Goal: Task Accomplishment & Management: Manage account settings

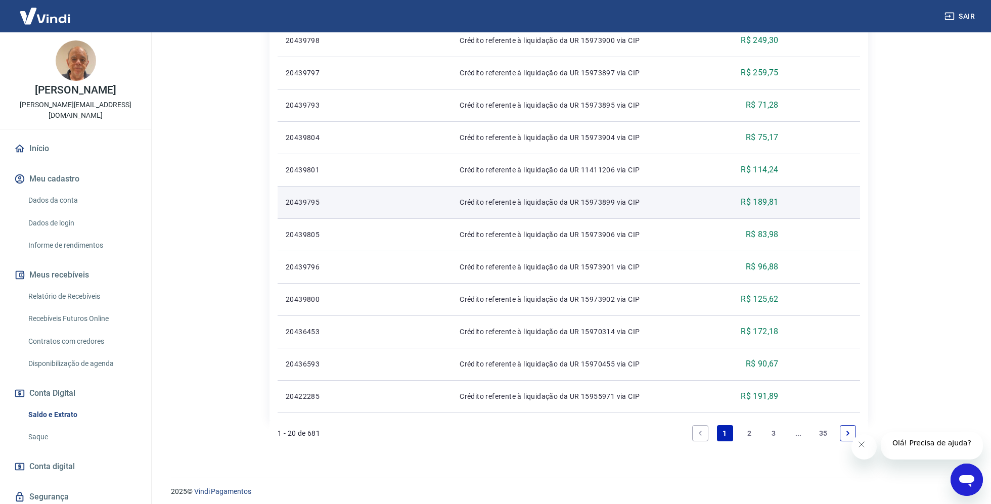
scroll to position [626, 0]
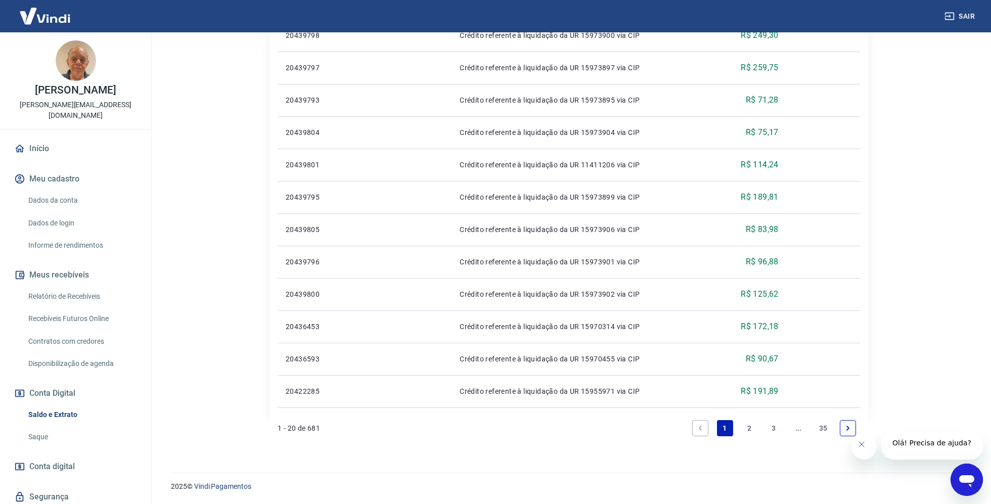
click at [755, 429] on link "2" at bounding box center [749, 428] width 16 height 16
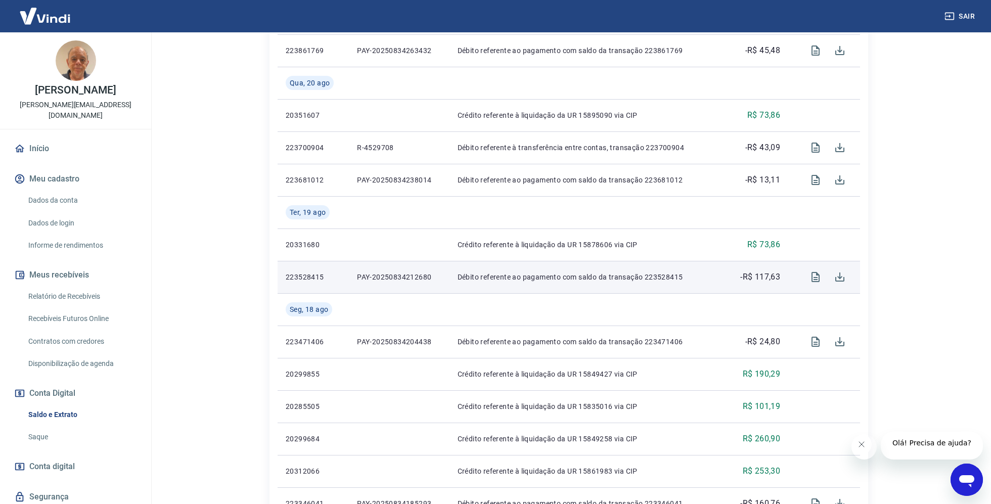
scroll to position [638, 0]
click at [814, 282] on icon "Visualizar" at bounding box center [816, 276] width 12 height 12
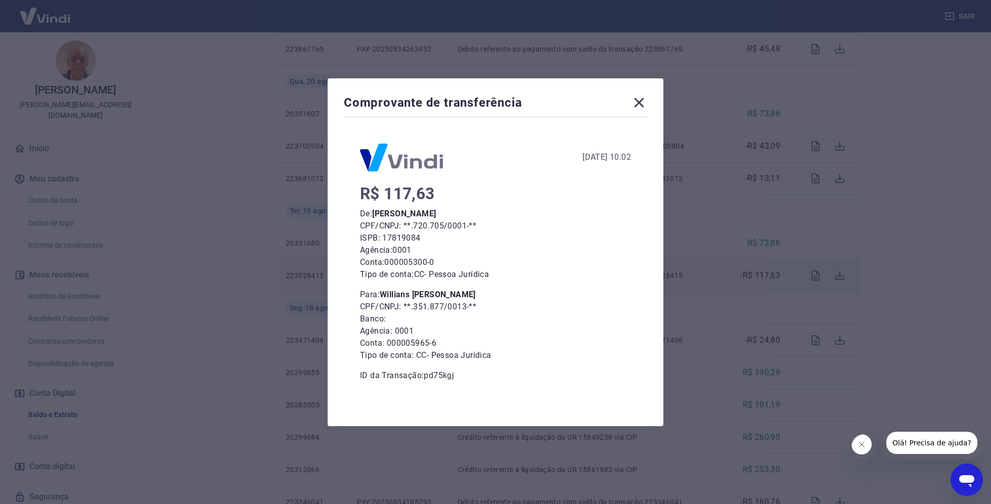
click at [819, 311] on div "Comprovante de transferência 19 de Agosto de 2025, 10:02 R$ 117,63 De: Francisc…" at bounding box center [495, 252] width 991 height 504
click at [638, 98] on icon at bounding box center [639, 103] width 16 height 16
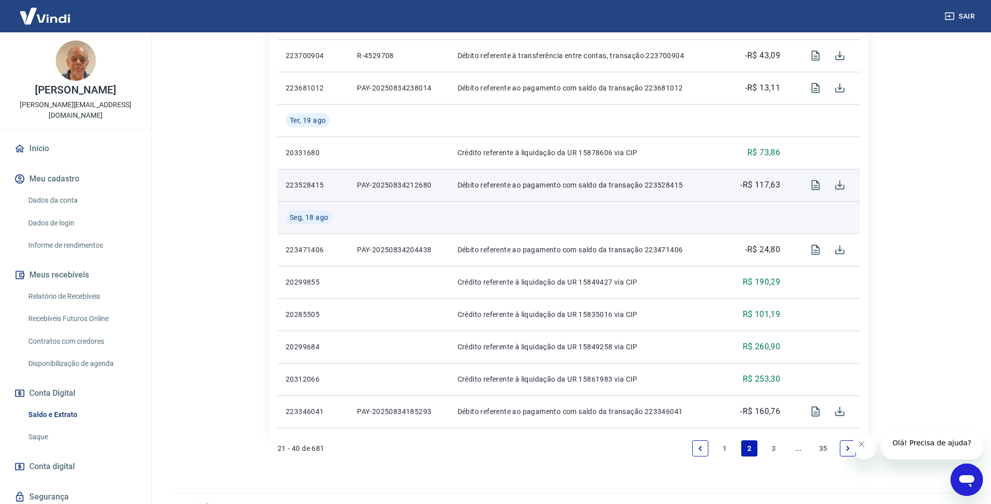
scroll to position [755, 0]
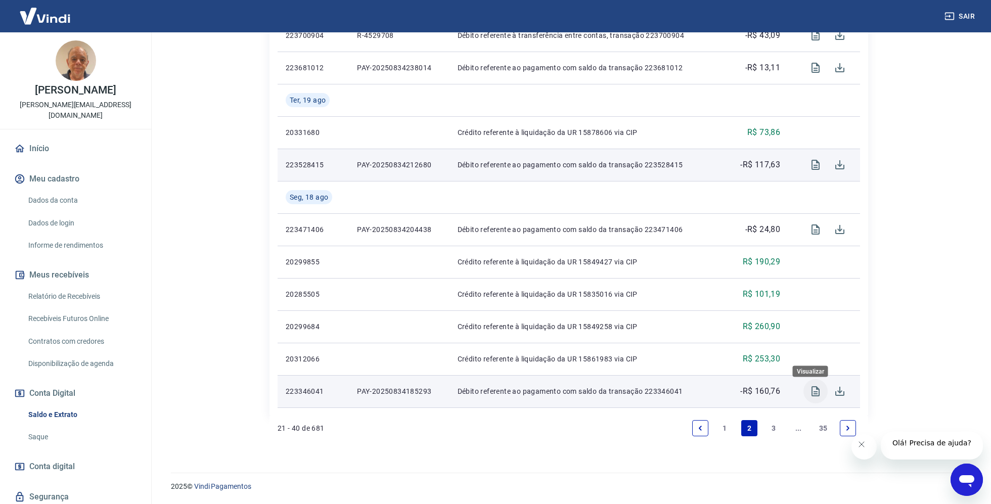
click at [812, 395] on icon "Visualizar" at bounding box center [816, 391] width 8 height 10
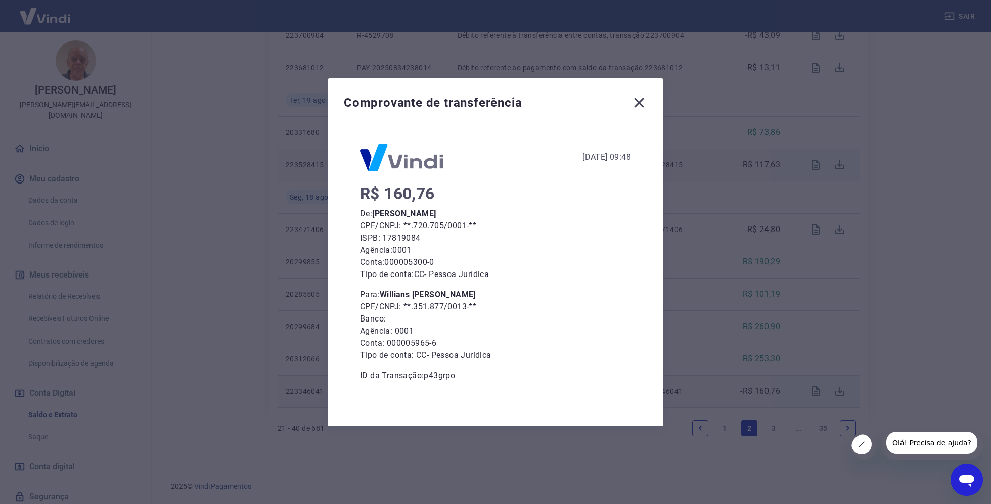
click at [773, 311] on div "Comprovante de transferência 18 de Agosto de 2025, 09:48 R$ 160,76 De: Francisc…" at bounding box center [495, 252] width 991 height 504
click at [635, 98] on icon at bounding box center [639, 103] width 16 height 16
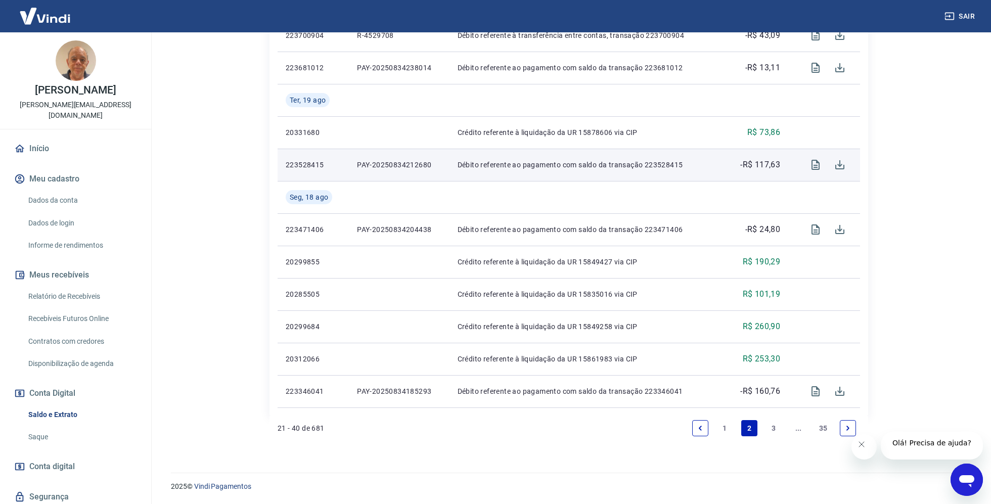
click at [776, 429] on link "3" at bounding box center [774, 428] width 16 height 16
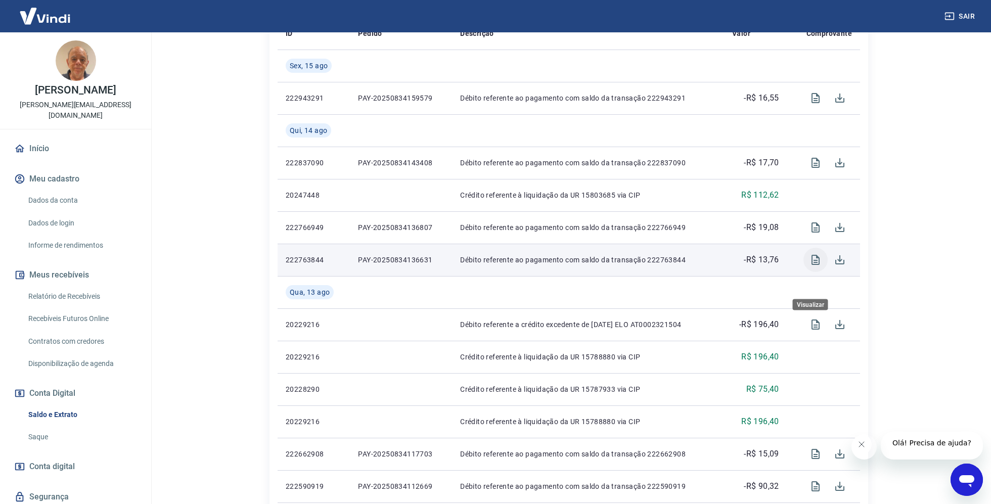
scroll to position [267, 0]
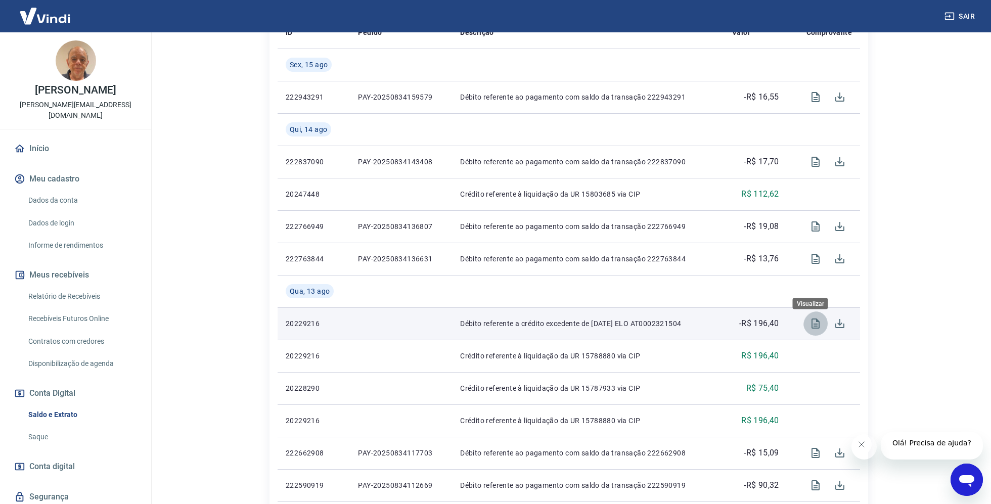
click at [811, 327] on icon "Visualizar" at bounding box center [816, 324] width 12 height 12
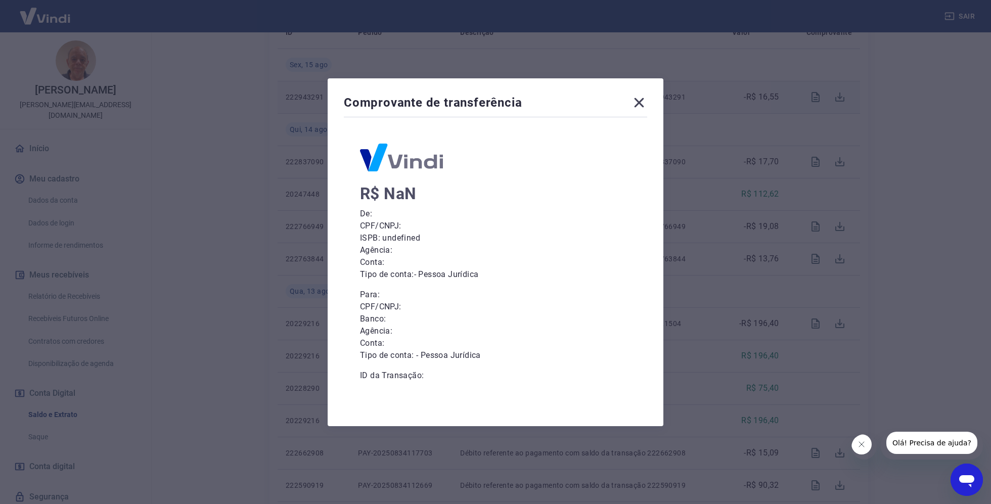
click at [637, 101] on icon at bounding box center [640, 103] width 10 height 10
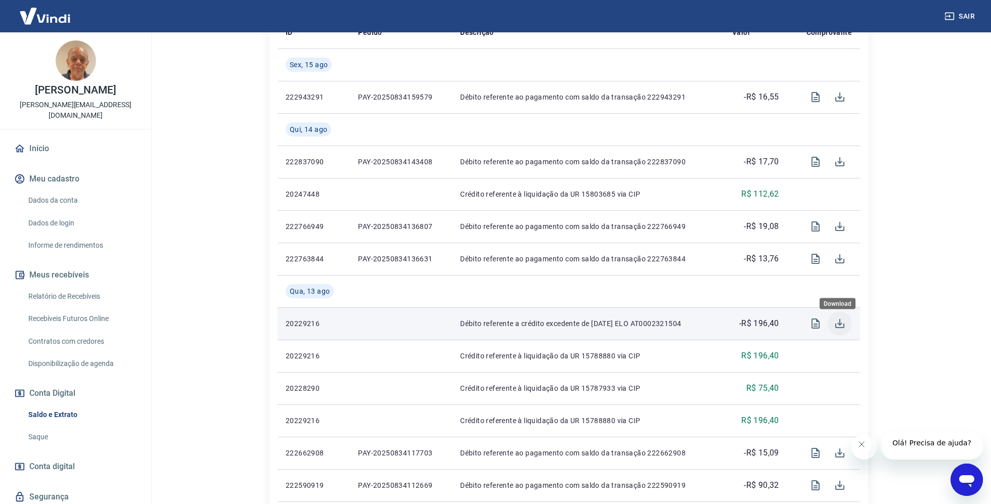
click at [838, 329] on icon "Download" at bounding box center [840, 324] width 12 height 12
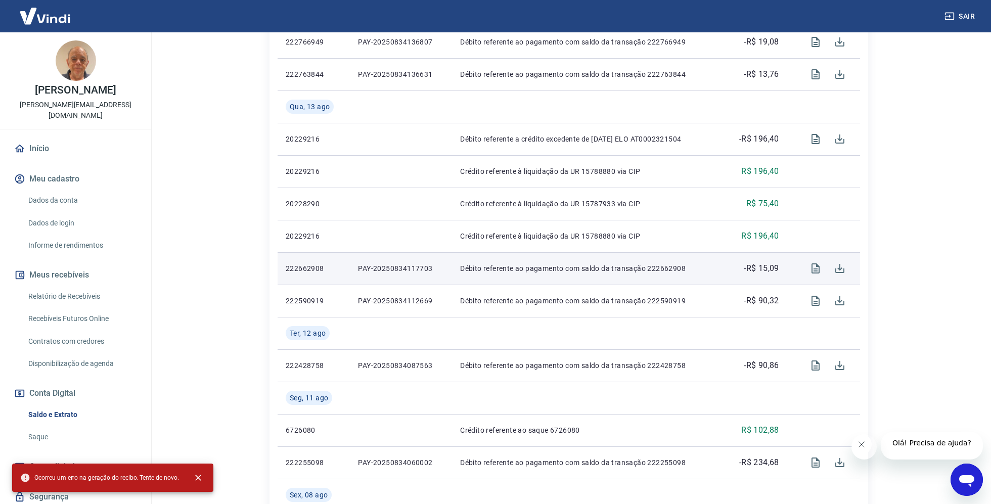
scroll to position [452, 0]
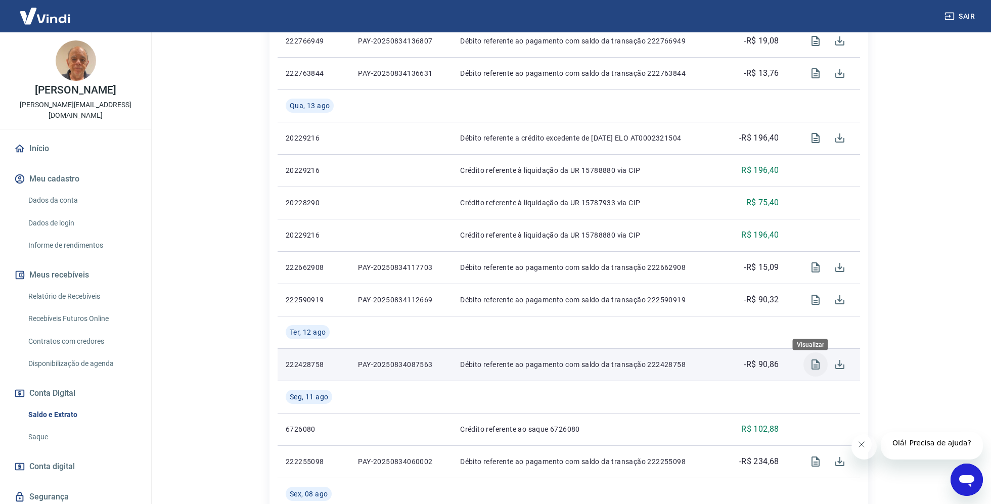
click at [812, 365] on icon "Visualizar" at bounding box center [816, 365] width 8 height 10
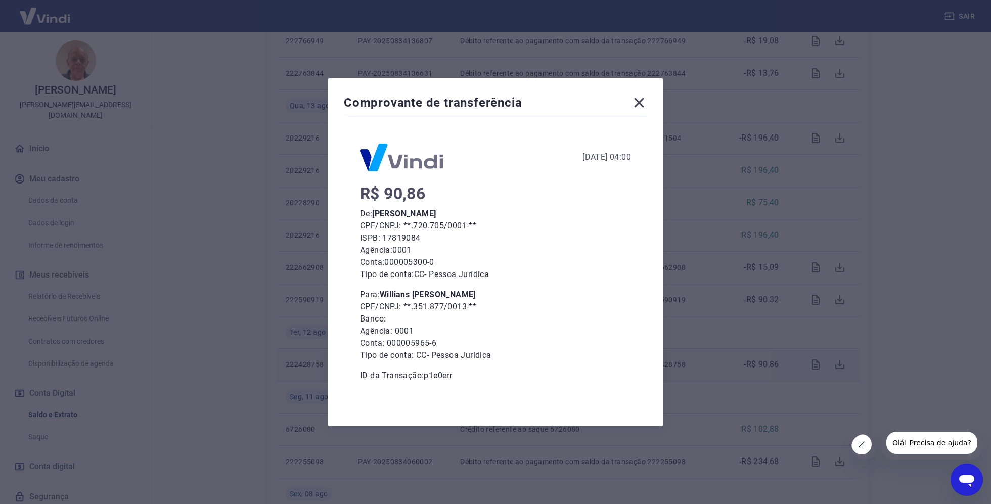
click at [640, 99] on icon at bounding box center [639, 103] width 16 height 16
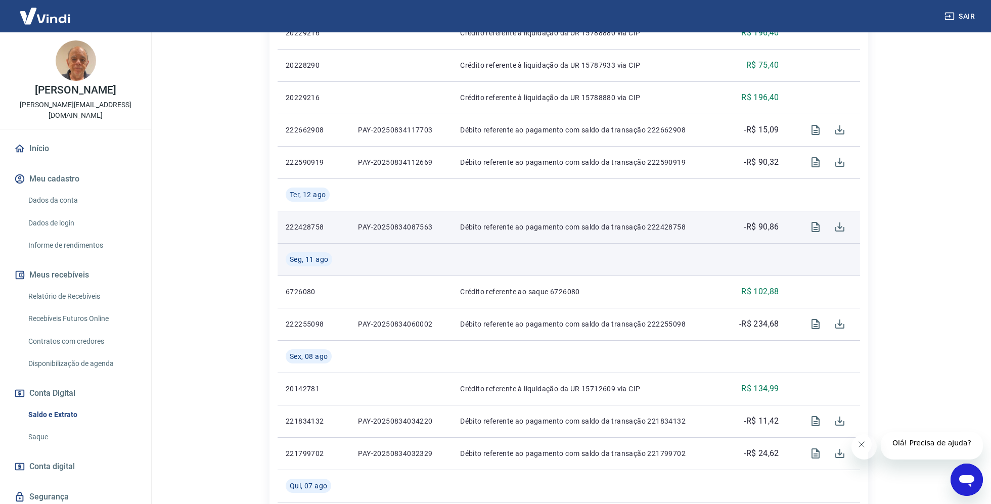
scroll to position [590, 0]
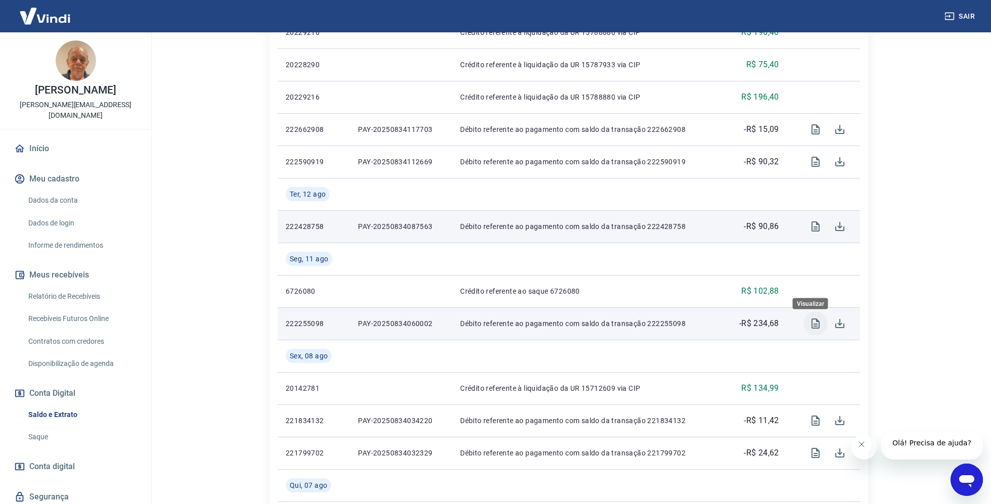
click at [811, 329] on icon "Visualizar" at bounding box center [816, 324] width 12 height 12
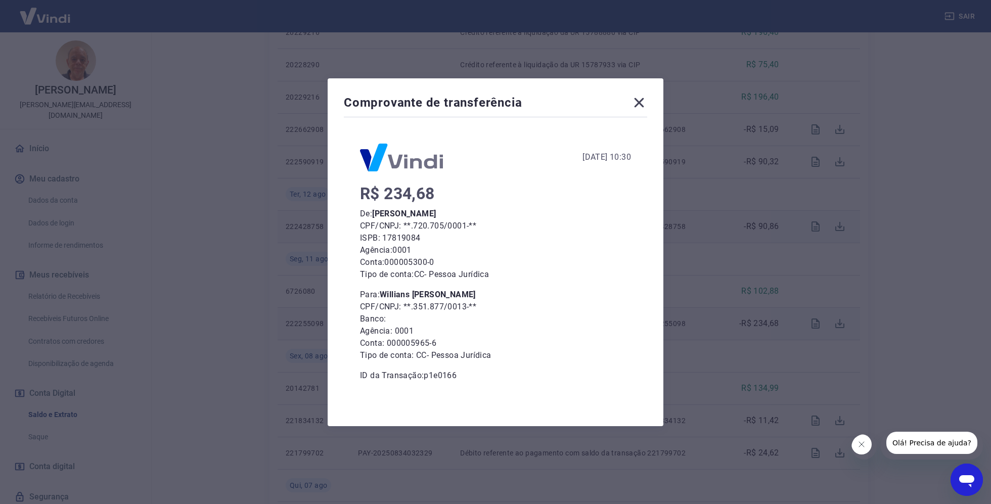
click at [638, 103] on icon at bounding box center [640, 103] width 10 height 10
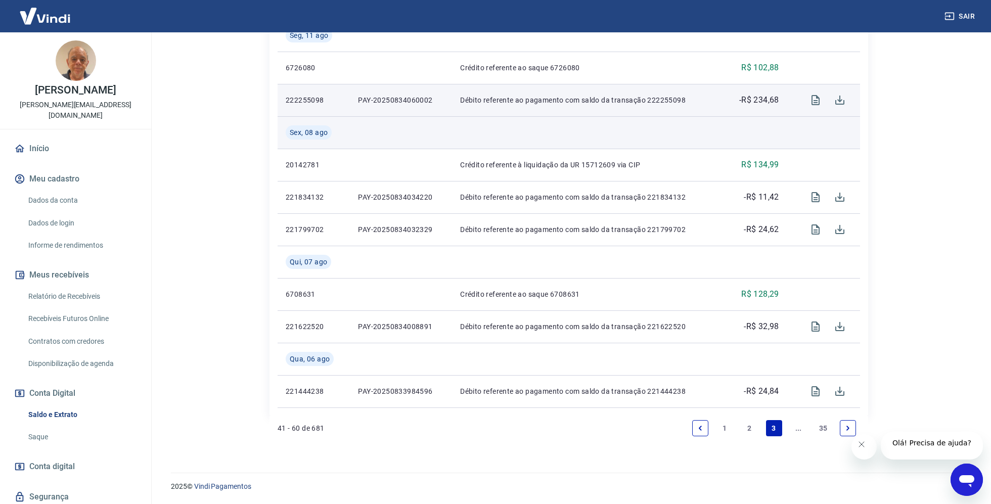
scroll to position [820, 0]
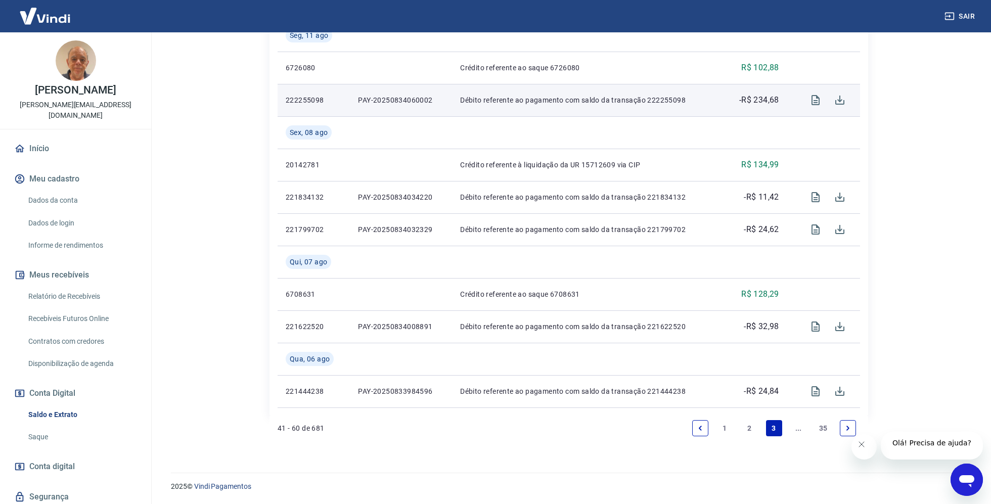
click at [846, 425] on icon "Next page" at bounding box center [848, 428] width 7 height 7
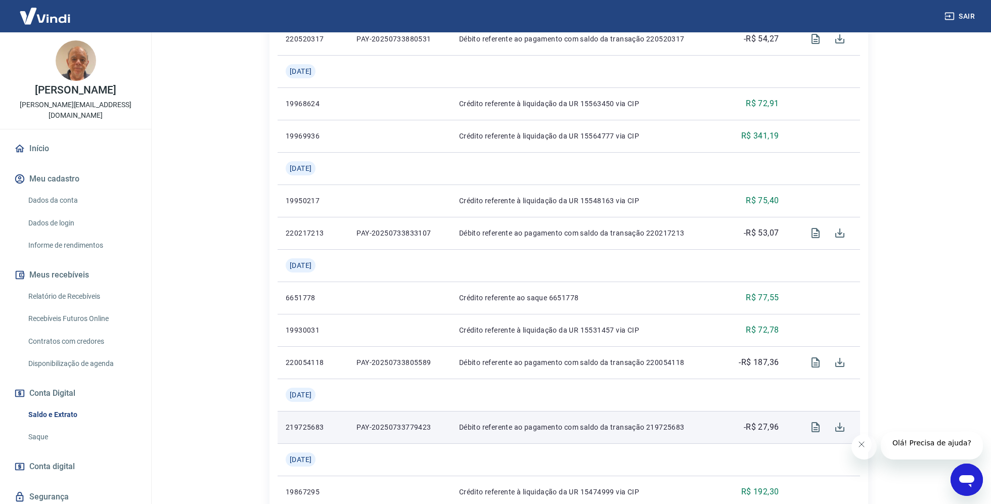
scroll to position [852, 0]
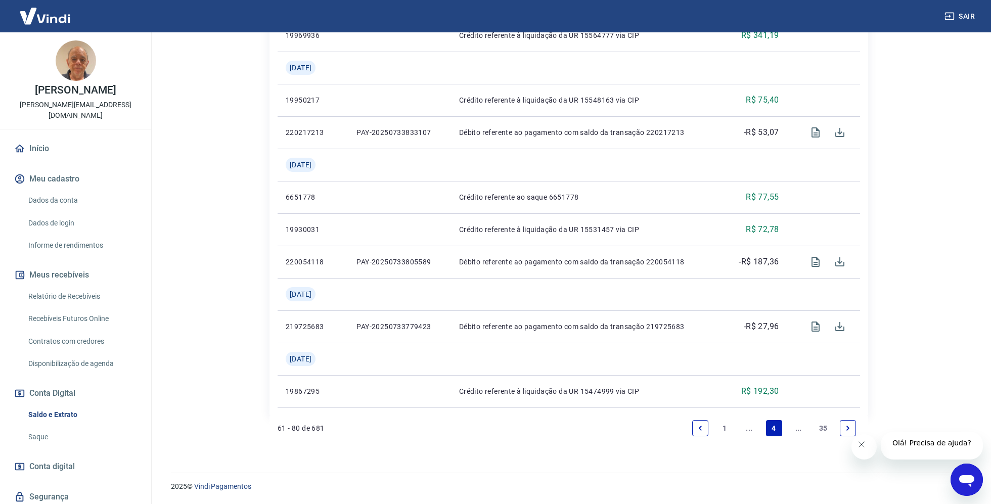
click at [725, 432] on link "1" at bounding box center [725, 428] width 16 height 16
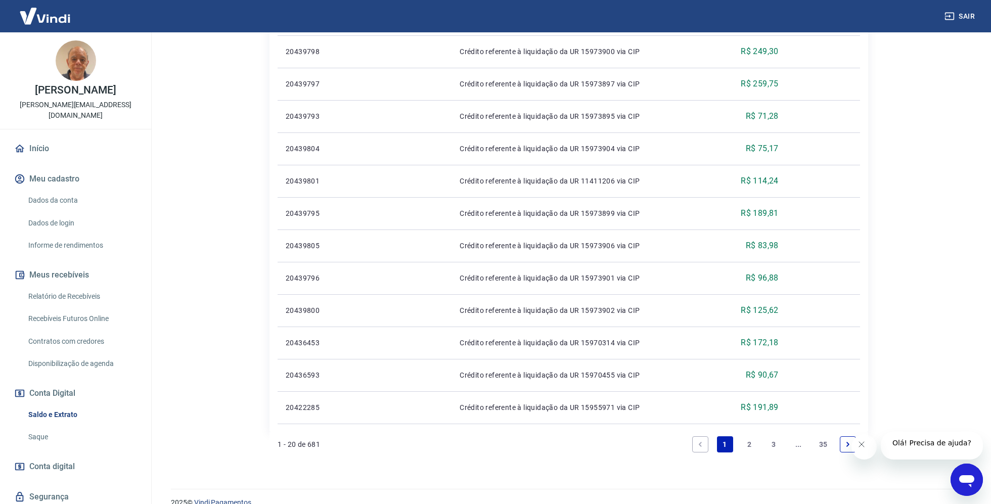
scroll to position [626, 0]
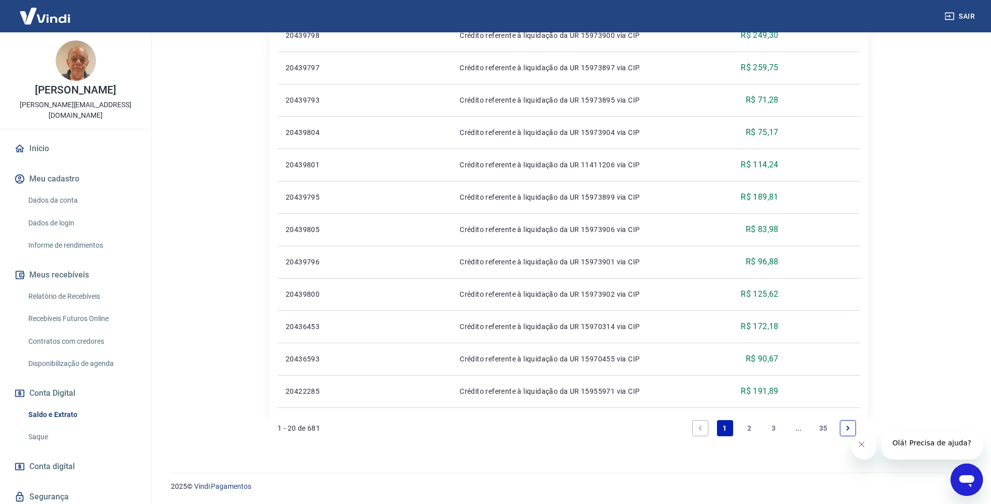
click at [749, 425] on link "2" at bounding box center [749, 428] width 16 height 16
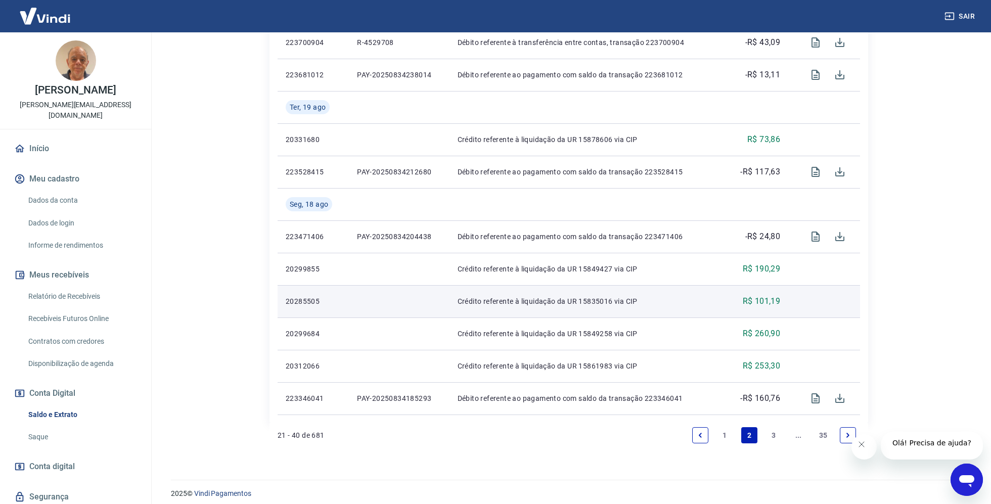
scroll to position [755, 0]
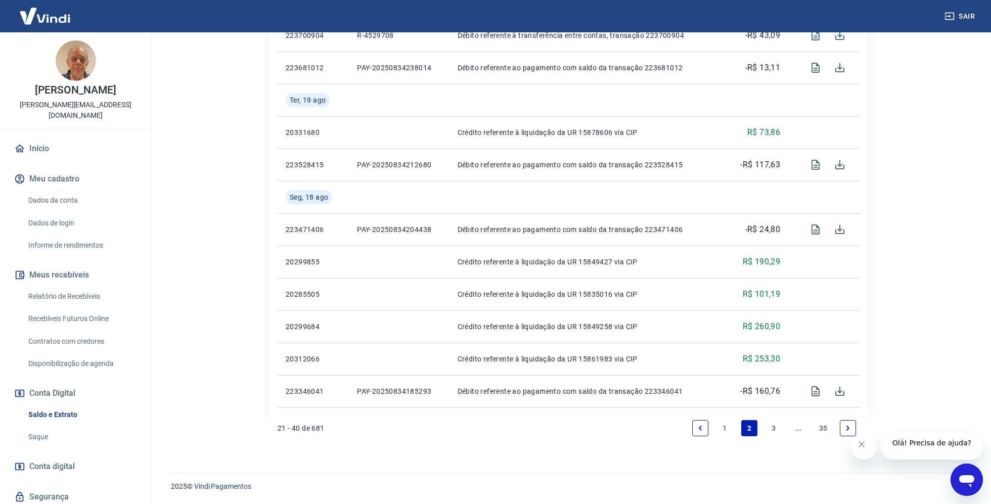
click at [772, 426] on link "3" at bounding box center [774, 428] width 16 height 16
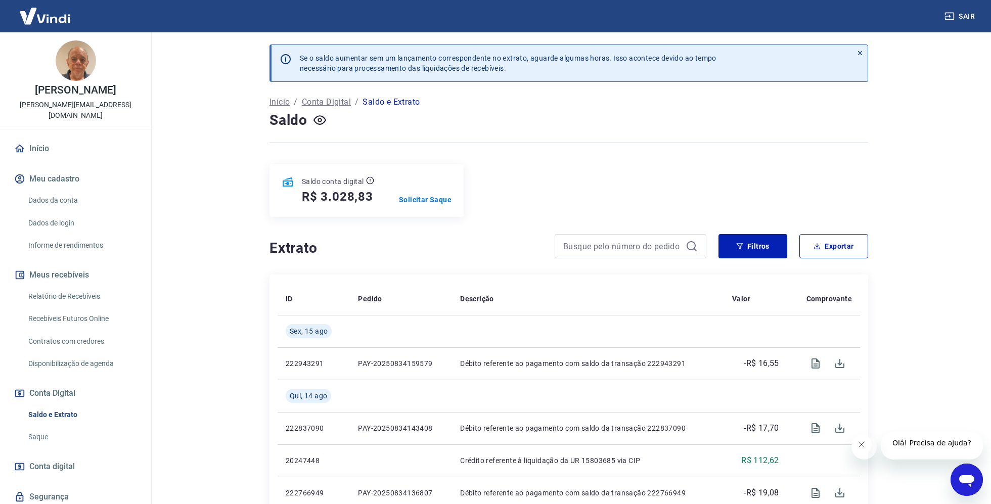
click at [405, 102] on p "Saldo e Extrato" at bounding box center [391, 102] width 57 height 12
click at [335, 104] on p "Conta Digital" at bounding box center [326, 102] width 49 height 12
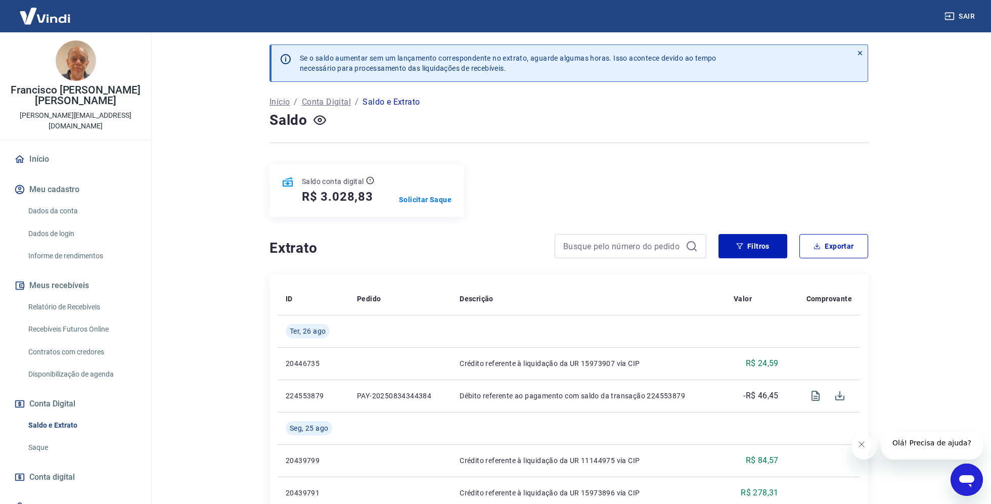
click at [343, 103] on p "Conta Digital" at bounding box center [326, 102] width 49 height 12
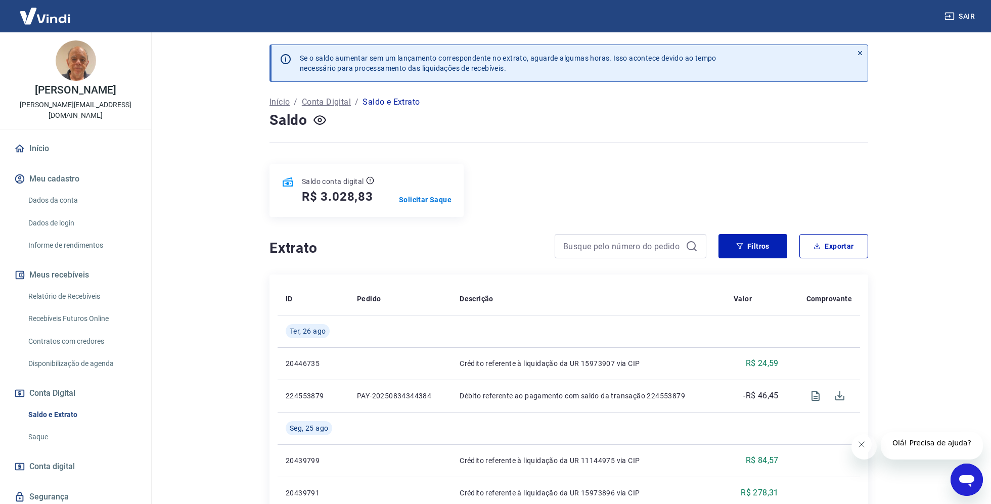
click at [45, 138] on link "Início" at bounding box center [75, 149] width 127 height 22
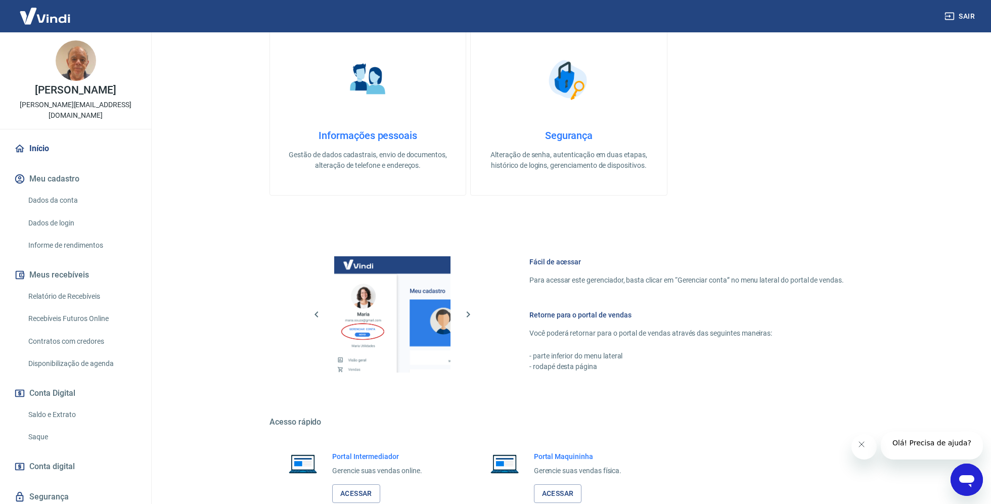
scroll to position [284, 0]
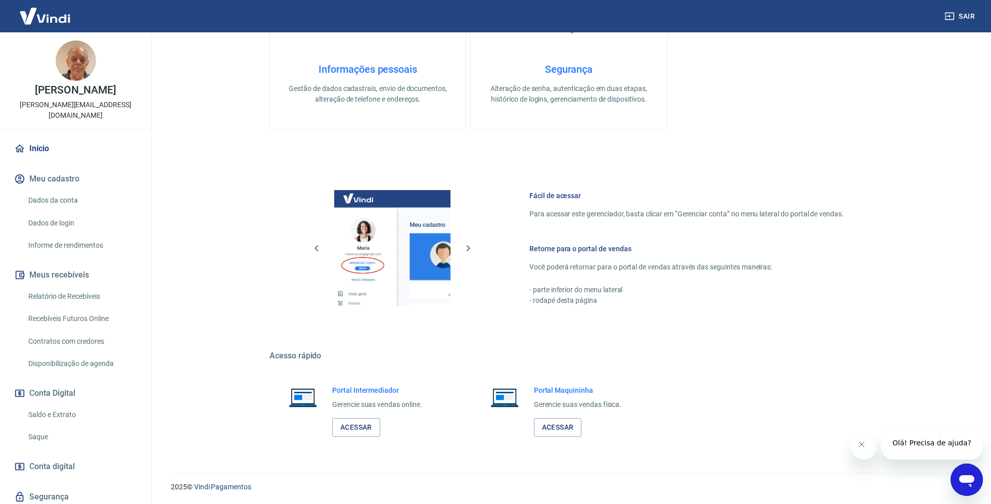
click at [94, 286] on link "Relatório de Recebíveis" at bounding box center [81, 296] width 115 height 21
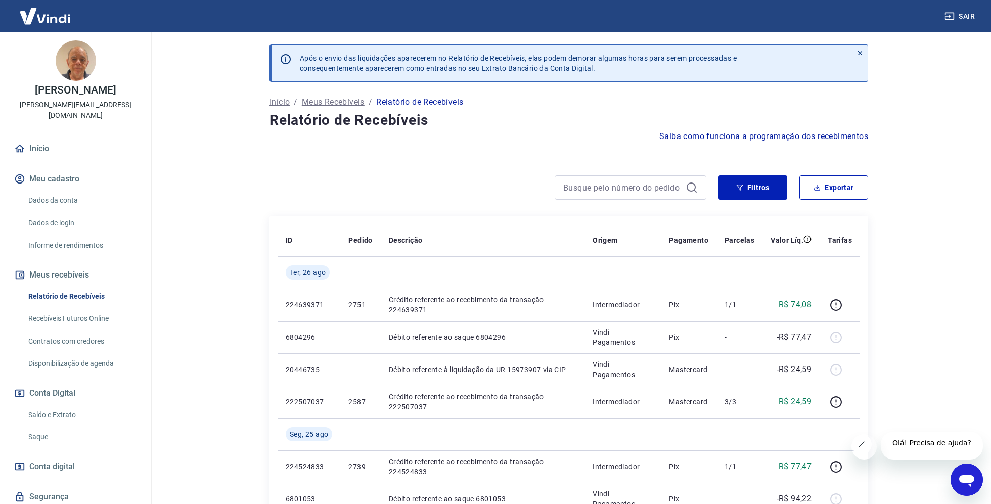
click at [105, 310] on link "Recebíveis Futuros Online" at bounding box center [81, 319] width 115 height 21
click at [858, 50] on icon at bounding box center [860, 53] width 7 height 7
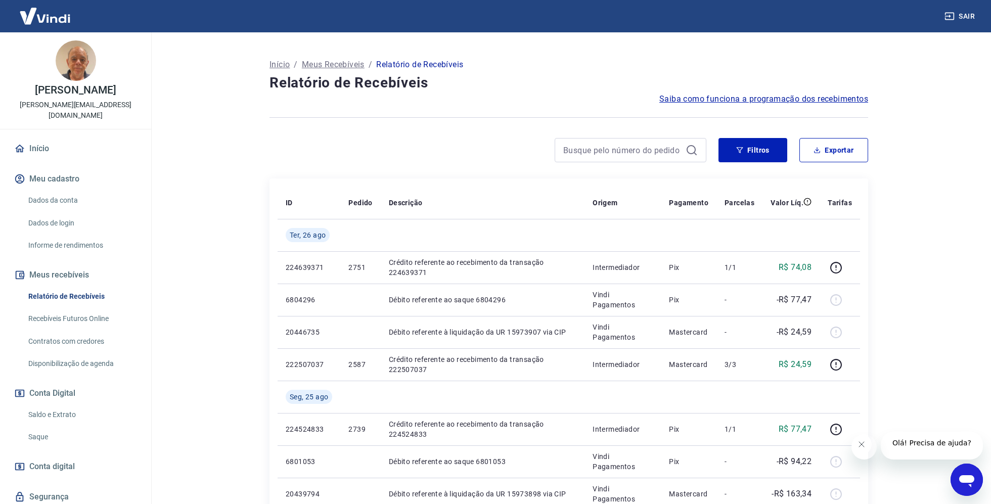
click at [40, 138] on link "Início" at bounding box center [75, 149] width 127 height 22
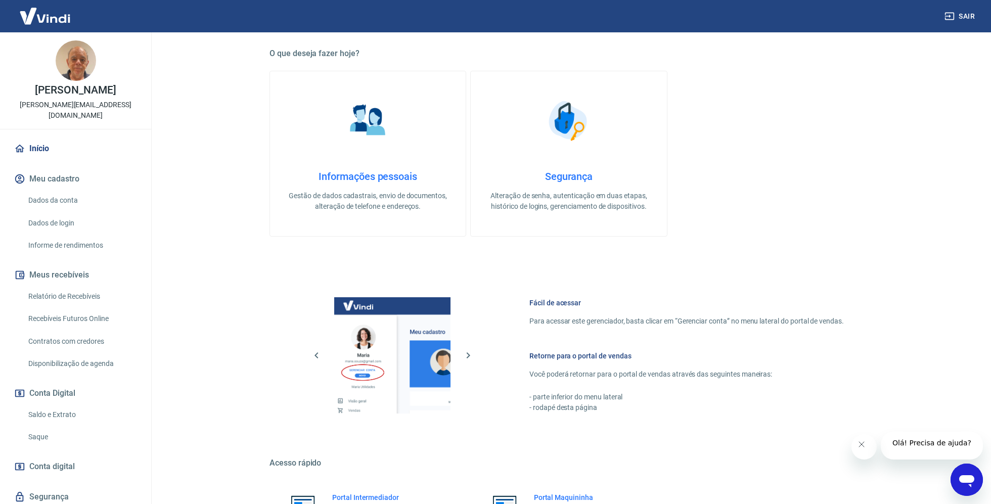
scroll to position [75, 0]
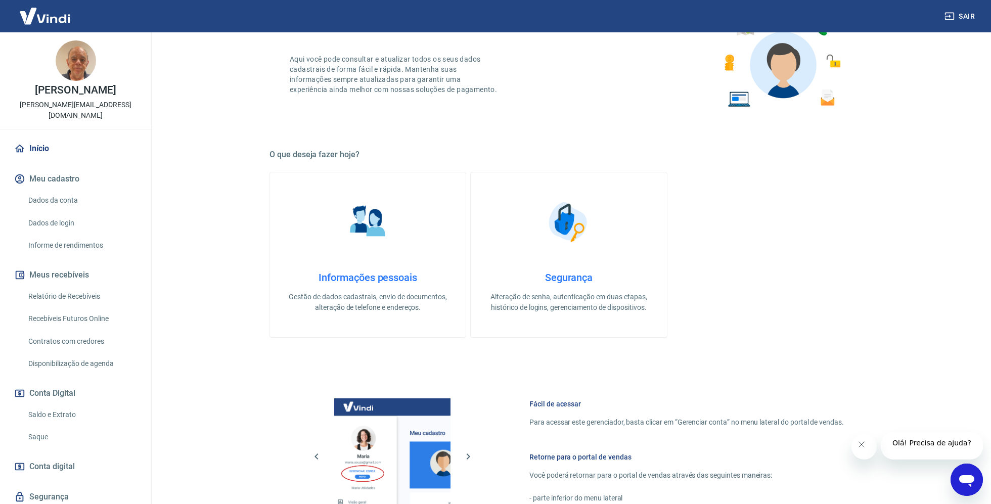
click at [73, 405] on link "Saldo e Extrato" at bounding box center [81, 415] width 115 height 21
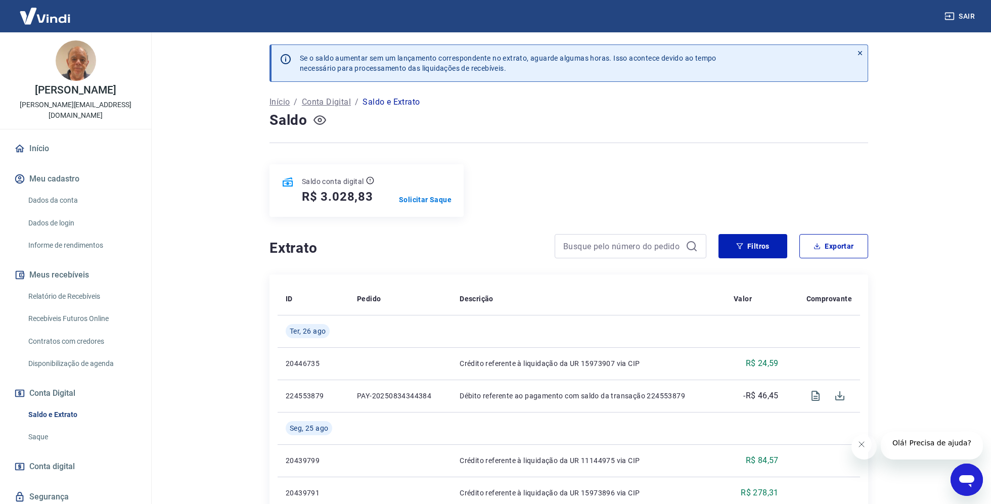
click at [320, 119] on icon "button" at bounding box center [320, 120] width 4 height 4
click at [320, 119] on icon "button" at bounding box center [320, 120] width 13 height 13
click at [444, 205] on p "Solicitar Saque" at bounding box center [425, 200] width 53 height 10
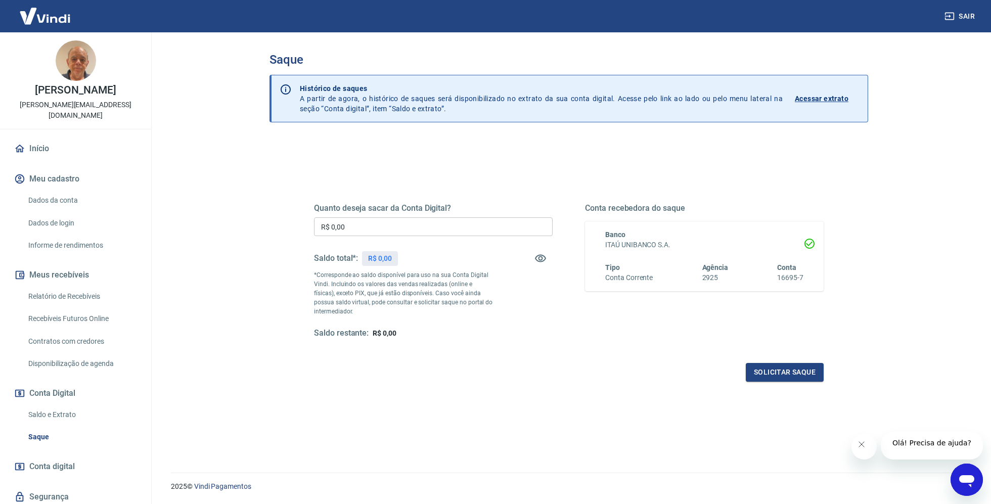
click at [825, 95] on p "Acessar extrato" at bounding box center [822, 99] width 54 height 10
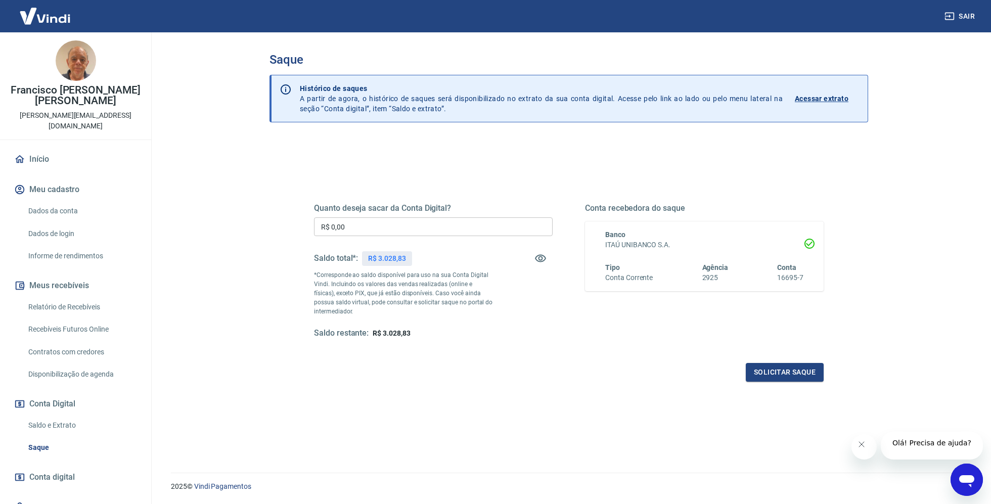
click at [818, 97] on p "Acessar extrato" at bounding box center [822, 99] width 54 height 10
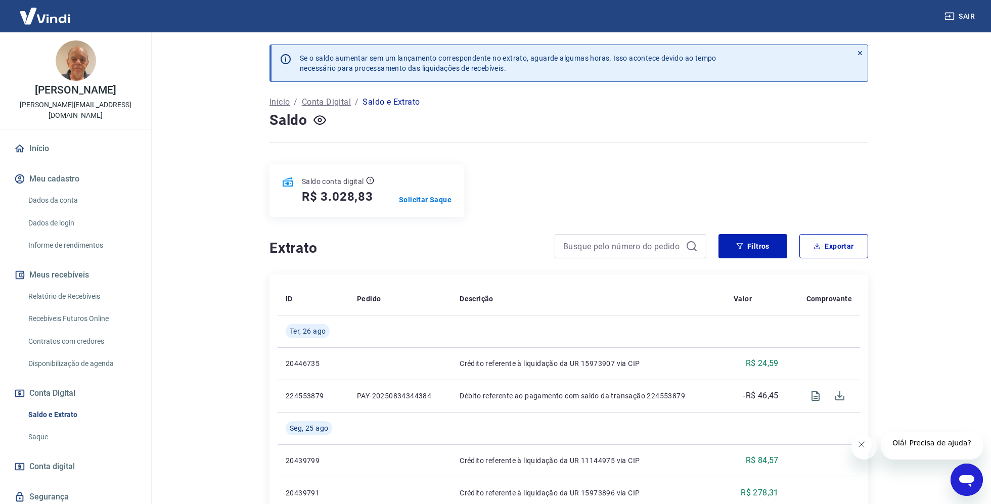
click at [54, 138] on link "Início" at bounding box center [75, 149] width 127 height 22
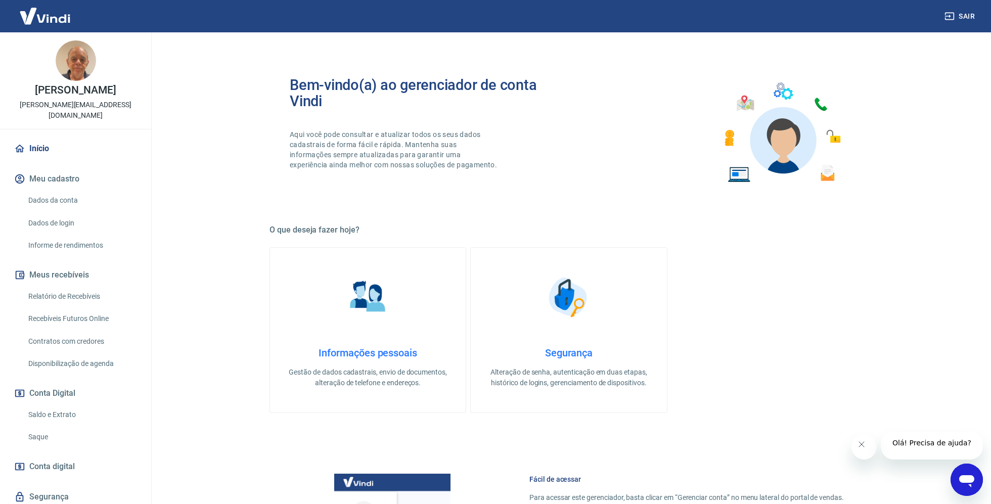
click at [44, 138] on link "Início" at bounding box center [75, 149] width 127 height 22
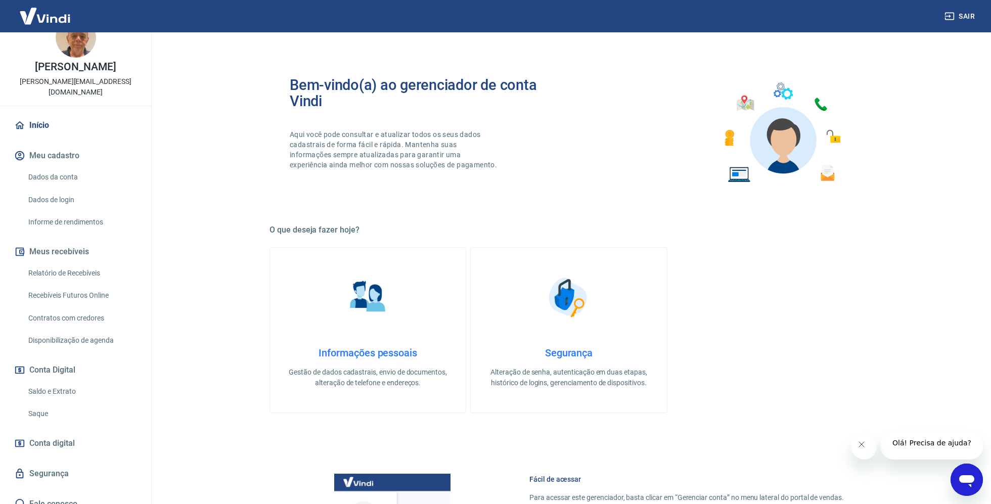
click at [78, 381] on link "Saldo e Extrato" at bounding box center [81, 391] width 115 height 21
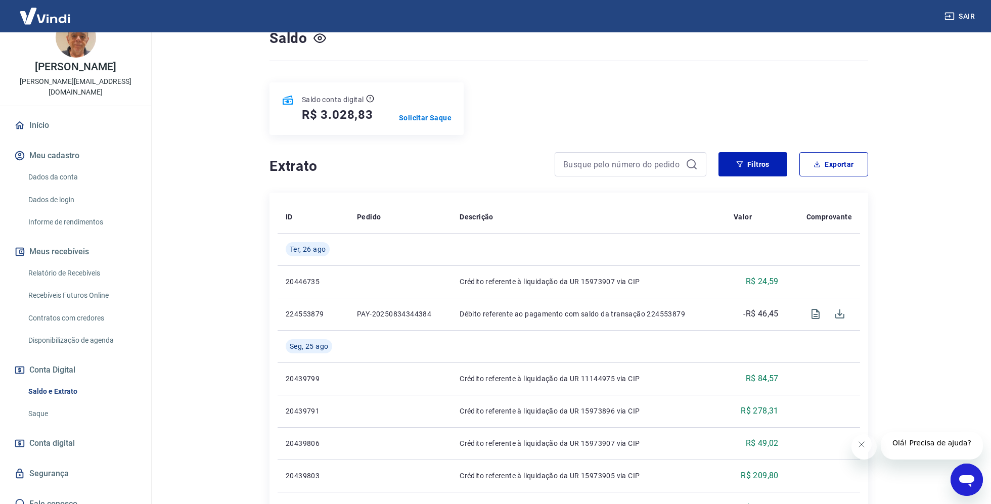
scroll to position [96, 0]
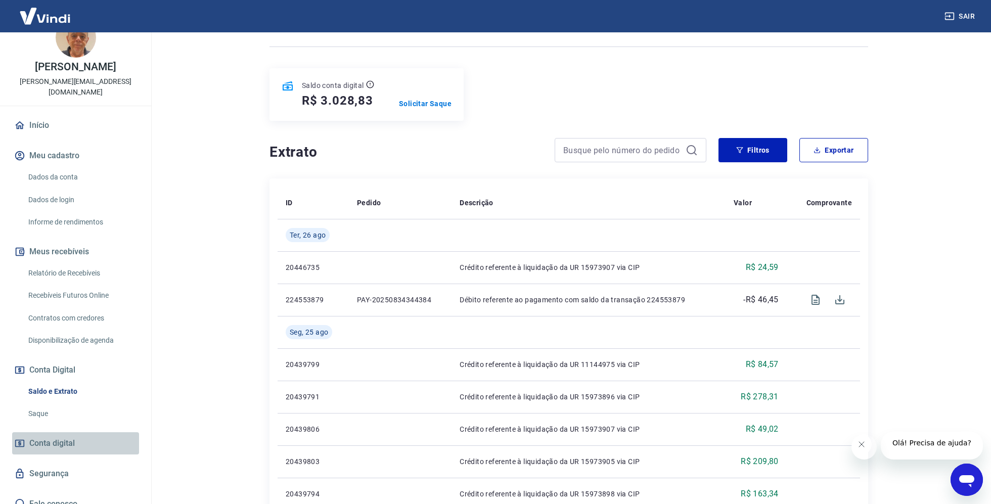
click at [57, 436] on span "Conta digital" at bounding box center [52, 443] width 46 height 14
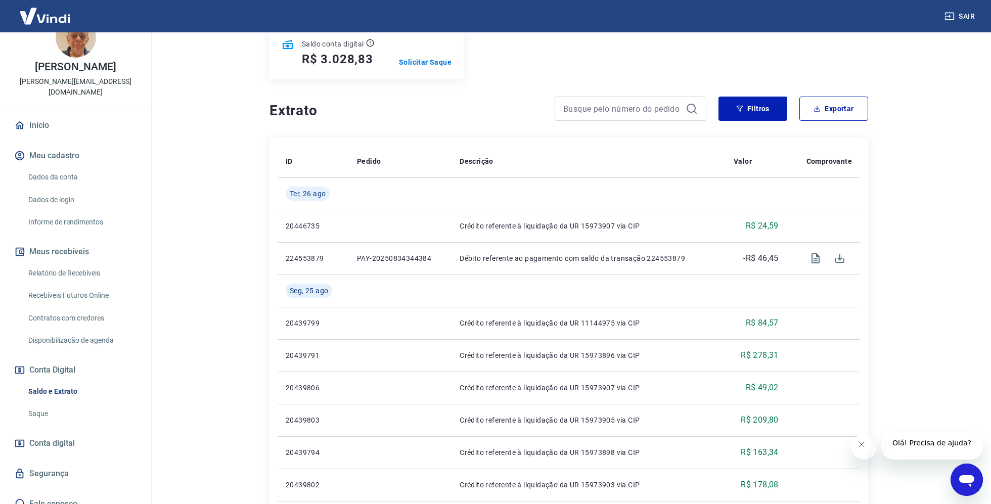
scroll to position [140, 0]
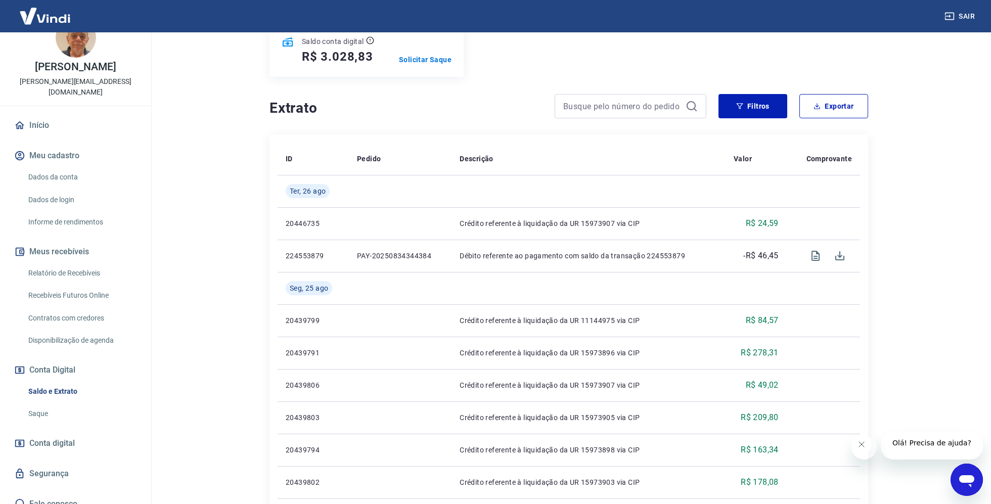
click at [65, 436] on span "Conta digital" at bounding box center [52, 443] width 46 height 14
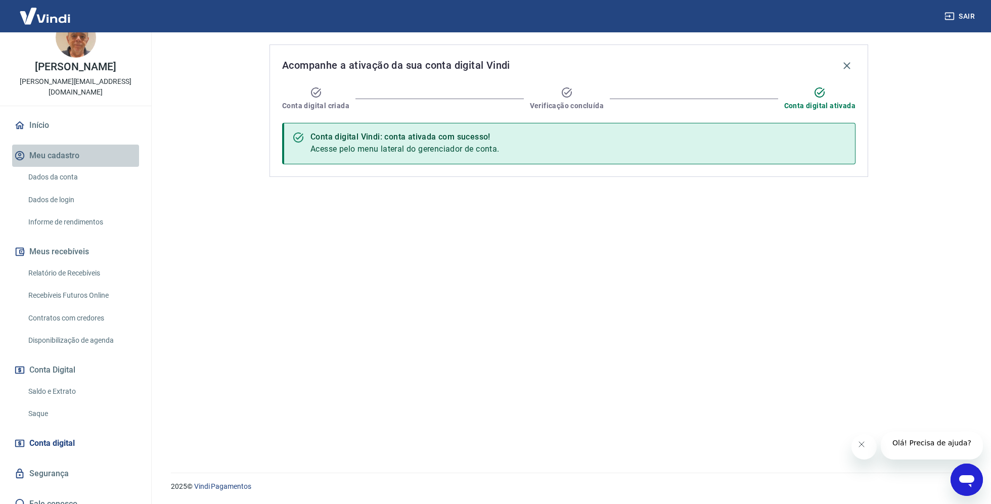
click at [67, 147] on button "Meu cadastro" at bounding box center [75, 156] width 127 height 22
click at [47, 117] on link "Início" at bounding box center [75, 125] width 127 height 22
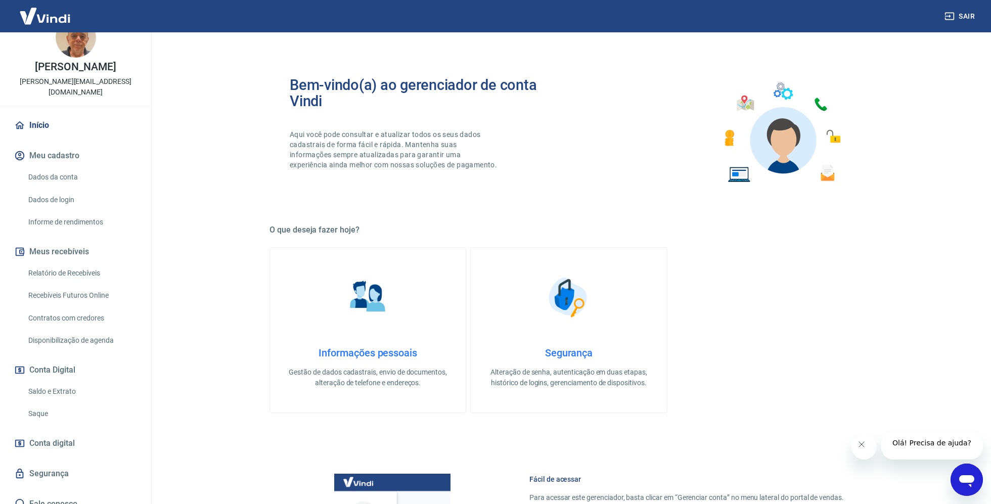
click at [63, 381] on link "Saldo e Extrato" at bounding box center [81, 391] width 115 height 21
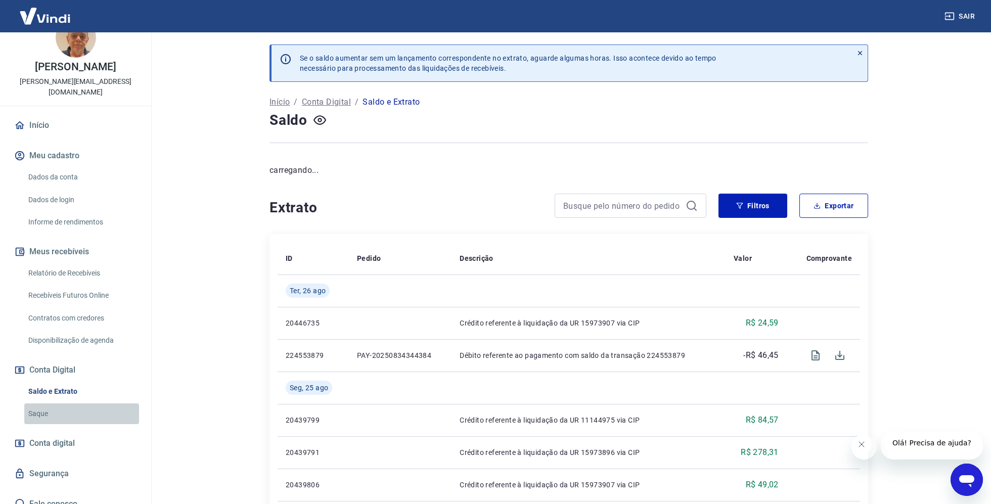
click at [43, 404] on link "Saque" at bounding box center [81, 414] width 115 height 21
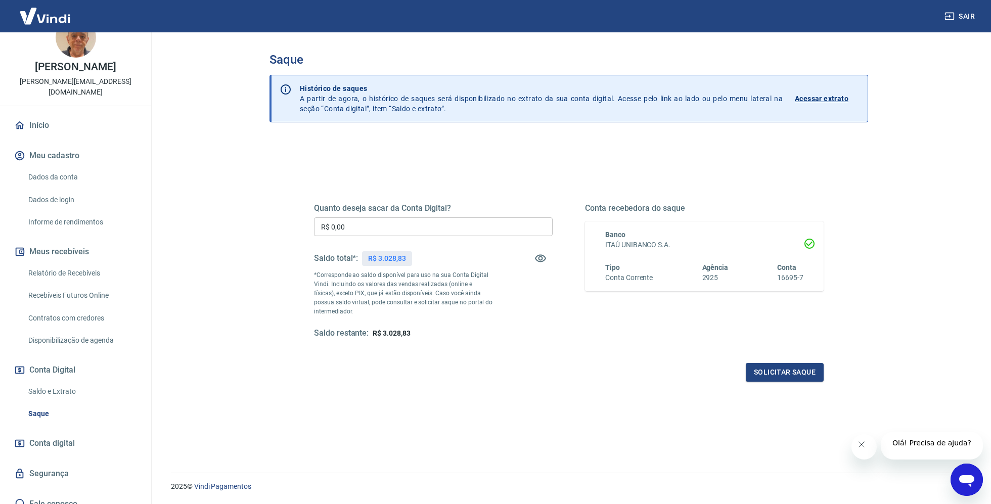
click at [827, 98] on p "Acessar extrato" at bounding box center [822, 99] width 54 height 10
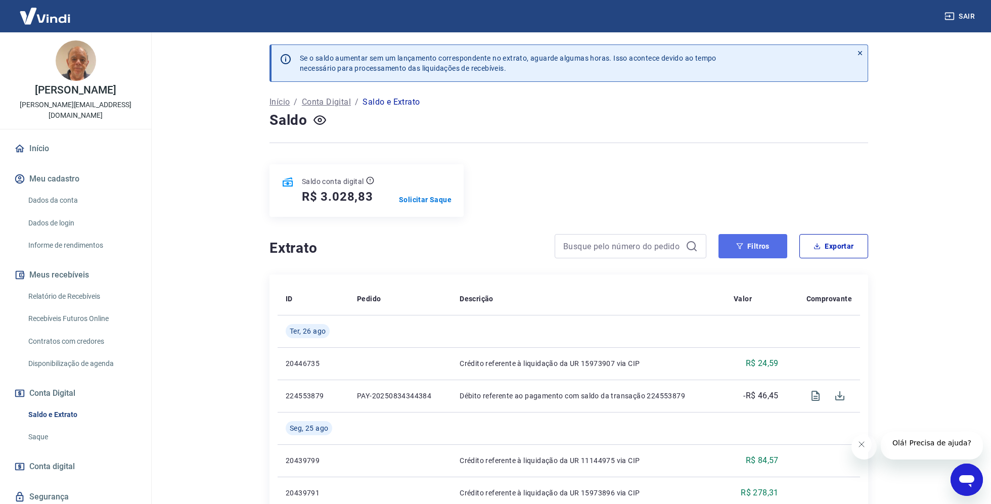
click at [772, 251] on button "Filtros" at bounding box center [753, 246] width 69 height 24
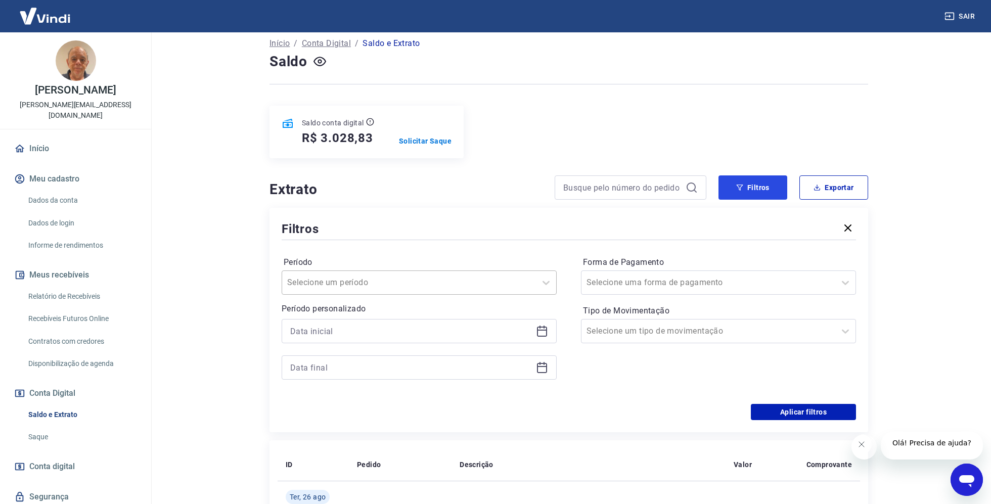
scroll to position [68, 0]
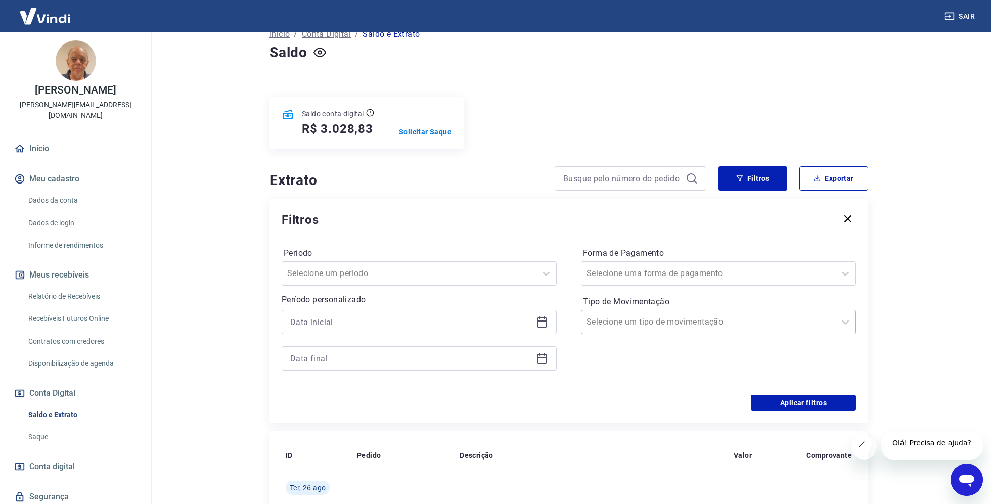
click at [774, 326] on div at bounding box center [709, 322] width 244 height 14
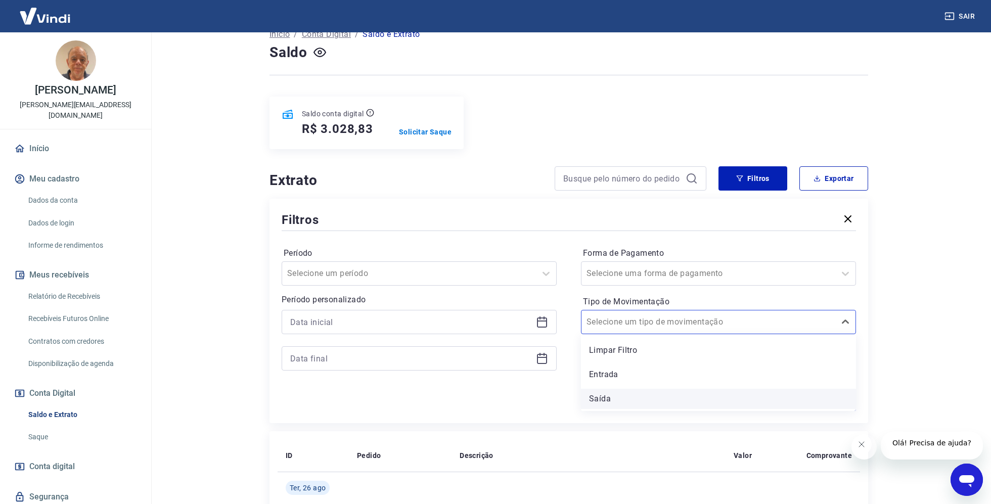
click at [601, 404] on div "Saída" at bounding box center [718, 399] width 275 height 20
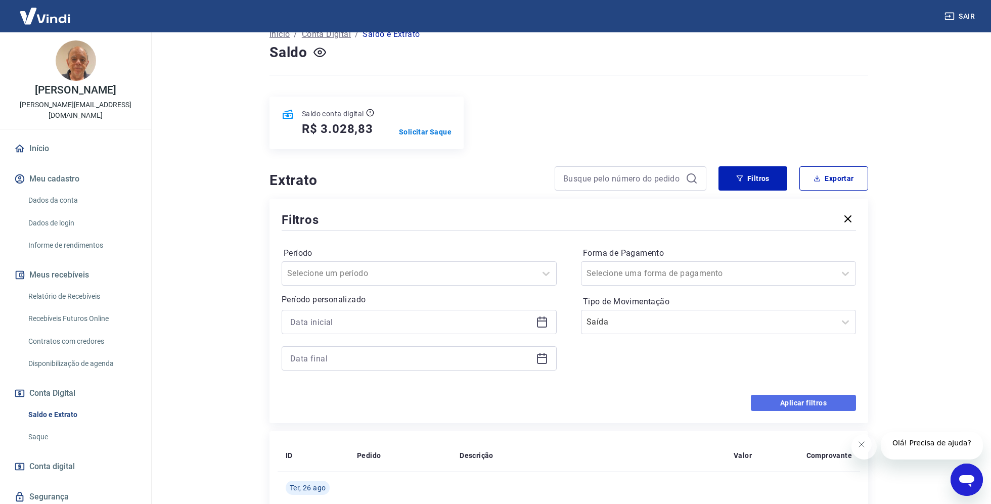
scroll to position [70, 0]
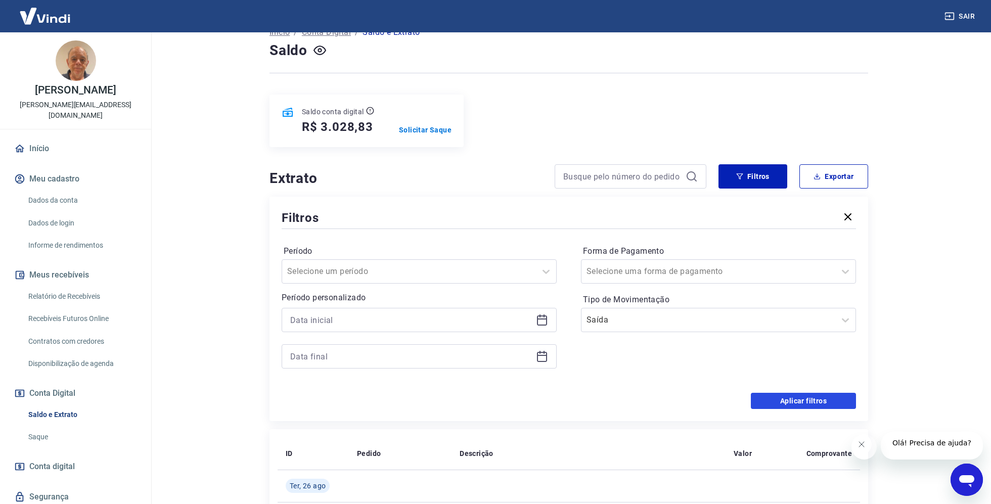
drag, startPoint x: 800, startPoint y: 403, endPoint x: 770, endPoint y: 384, distance: 35.2
click at [800, 403] on button "Aplicar filtros" at bounding box center [803, 401] width 105 height 16
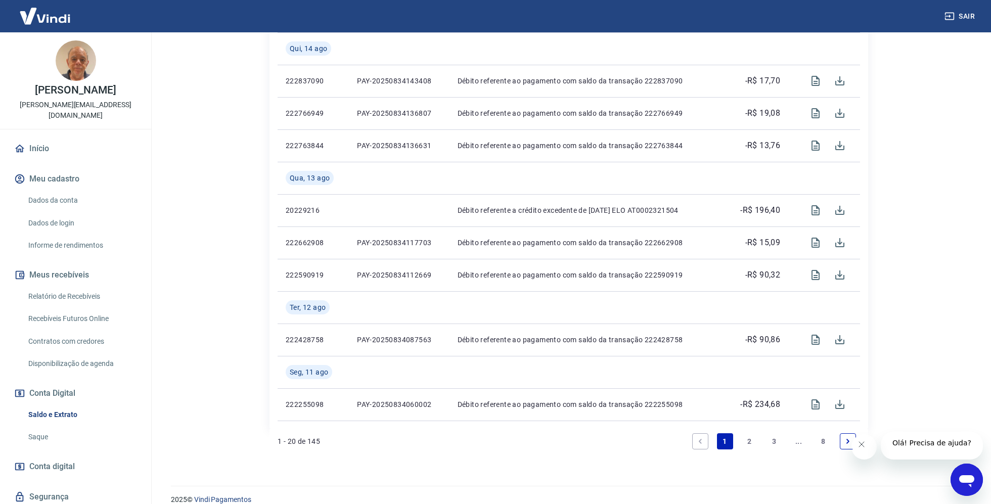
scroll to position [932, 0]
click at [747, 443] on link "2" at bounding box center [749, 439] width 16 height 16
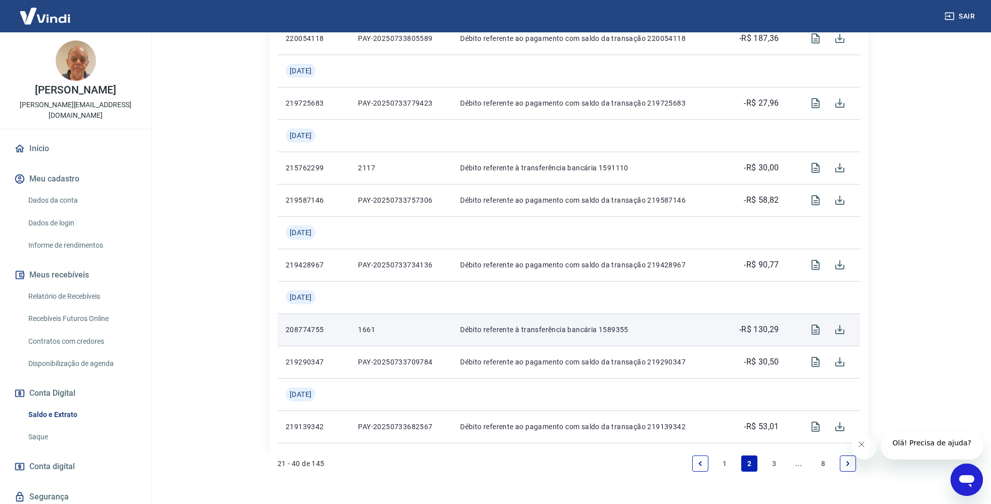
scroll to position [1014, 0]
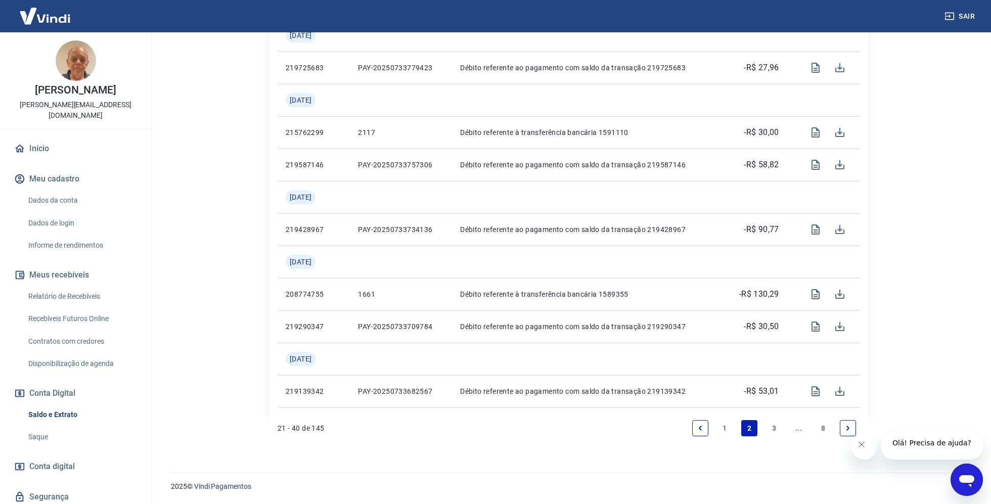
click at [775, 427] on link "3" at bounding box center [774, 428] width 16 height 16
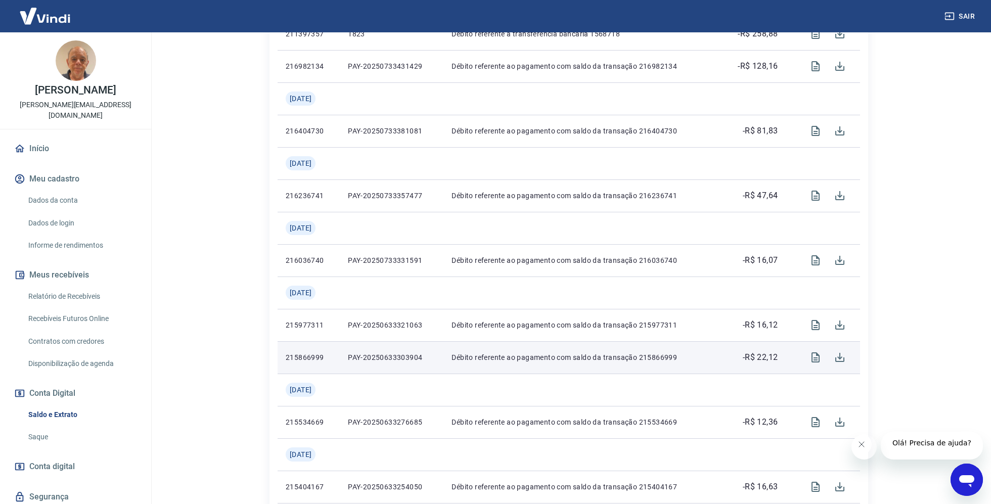
scroll to position [1079, 0]
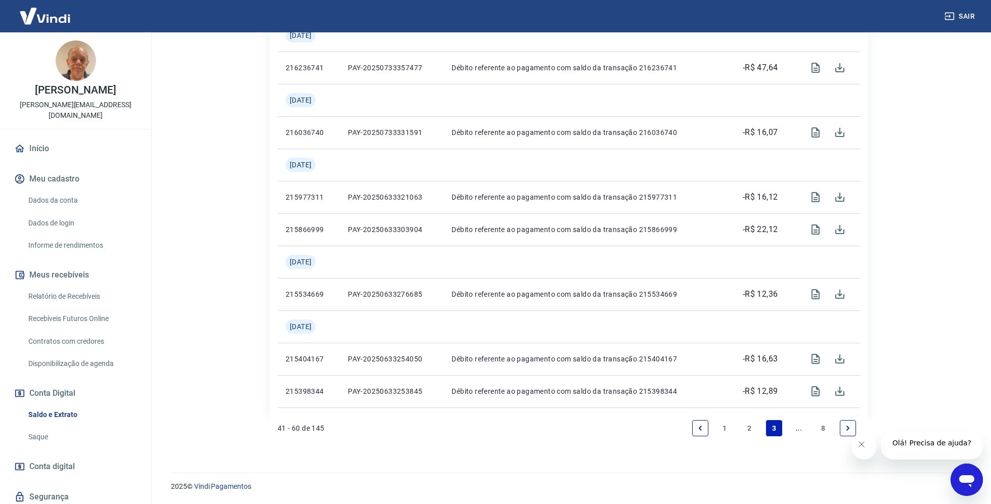
click at [722, 428] on link "1" at bounding box center [725, 428] width 16 height 16
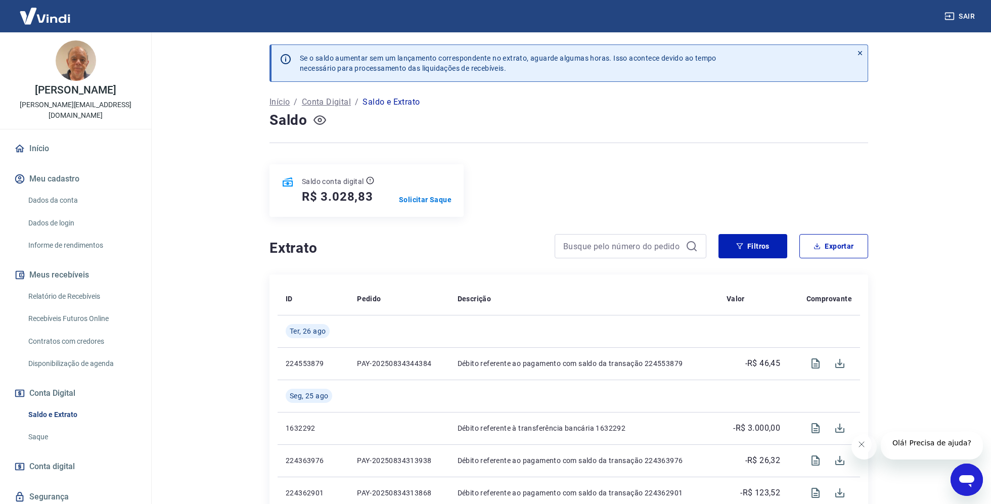
click at [320, 118] on icon "button" at bounding box center [320, 120] width 13 height 13
drag, startPoint x: 322, startPoint y: 123, endPoint x: 305, endPoint y: 125, distance: 16.8
click at [322, 123] on icon "button" at bounding box center [320, 120] width 13 height 13
click at [53, 141] on link "Início" at bounding box center [75, 149] width 127 height 22
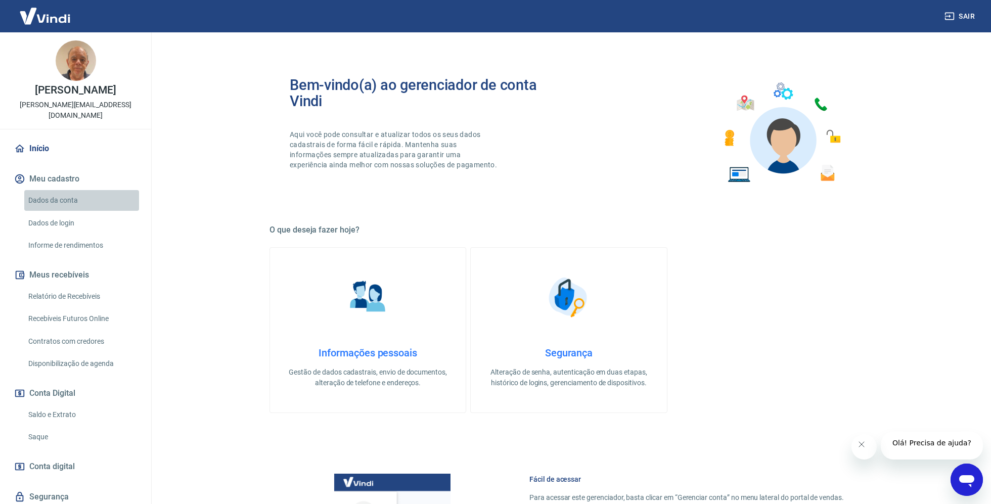
click at [75, 194] on link "Dados da conta" at bounding box center [81, 200] width 115 height 21
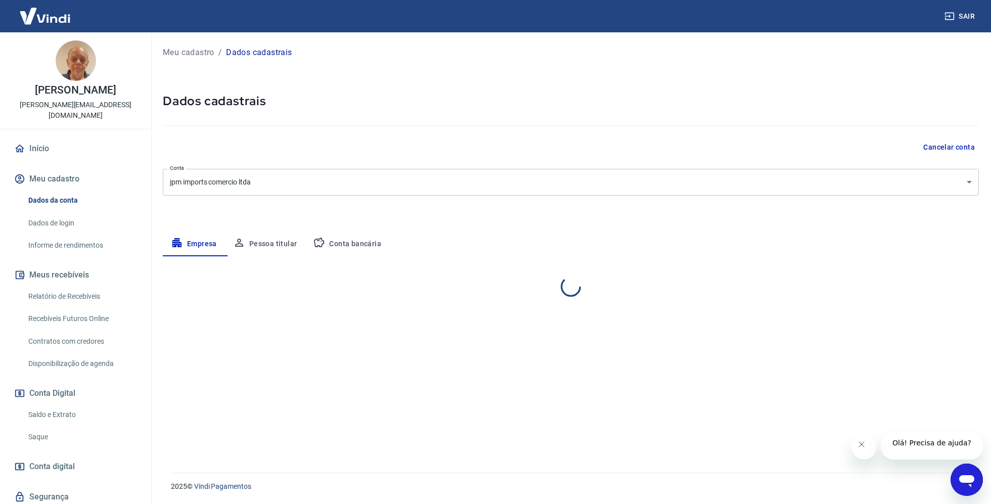
select select "SP"
select select "business"
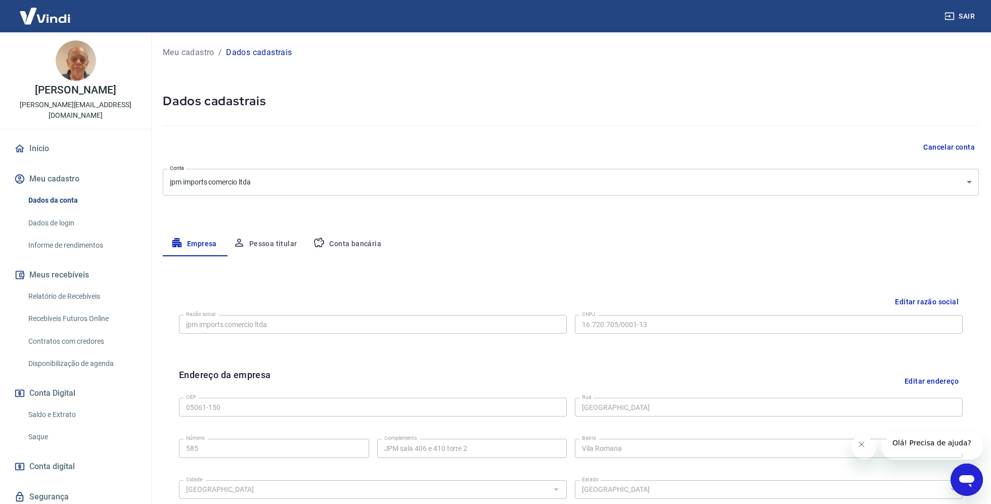
drag, startPoint x: 70, startPoint y: 211, endPoint x: 75, endPoint y: 208, distance: 5.5
click at [70, 213] on link "Dados de login" at bounding box center [81, 223] width 115 height 21
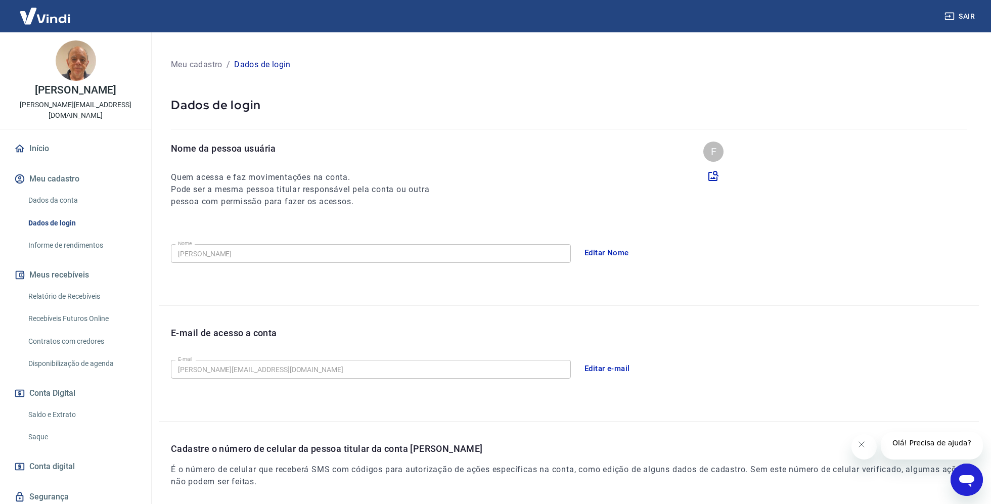
scroll to position [23, 0]
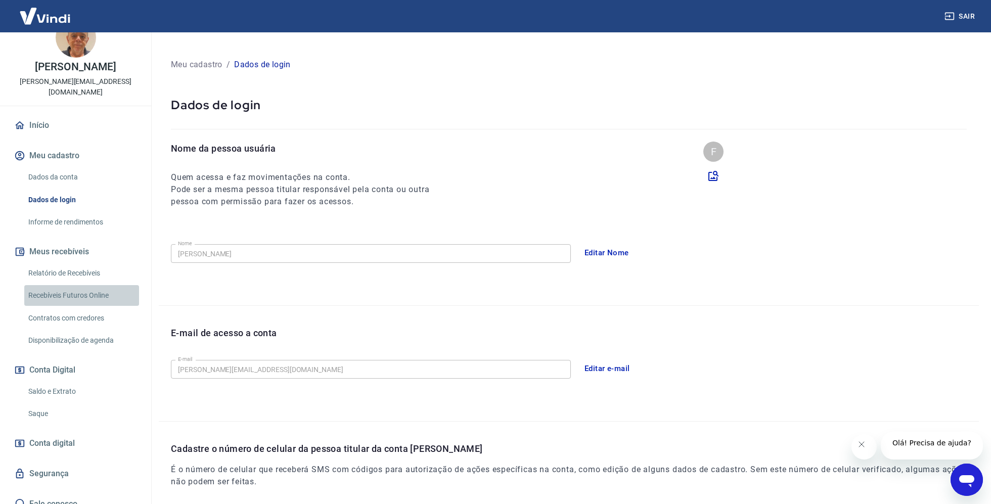
click at [109, 285] on link "Recebíveis Futuros Online" at bounding box center [81, 295] width 115 height 21
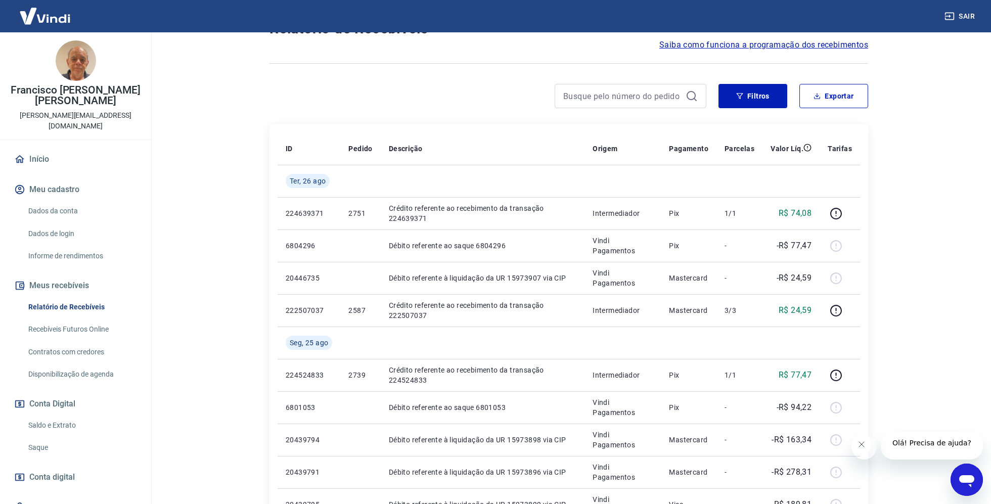
scroll to position [142, 0]
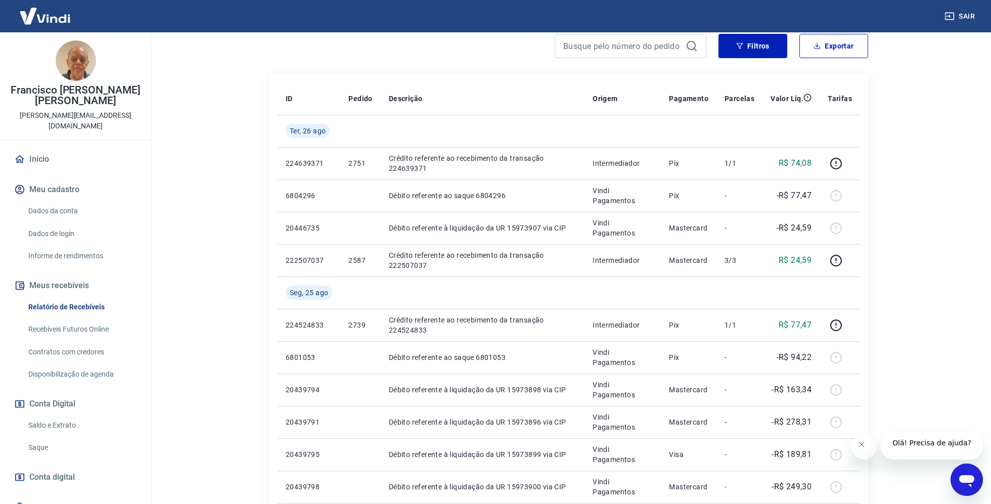
click at [49, 437] on link "Saque" at bounding box center [81, 447] width 115 height 21
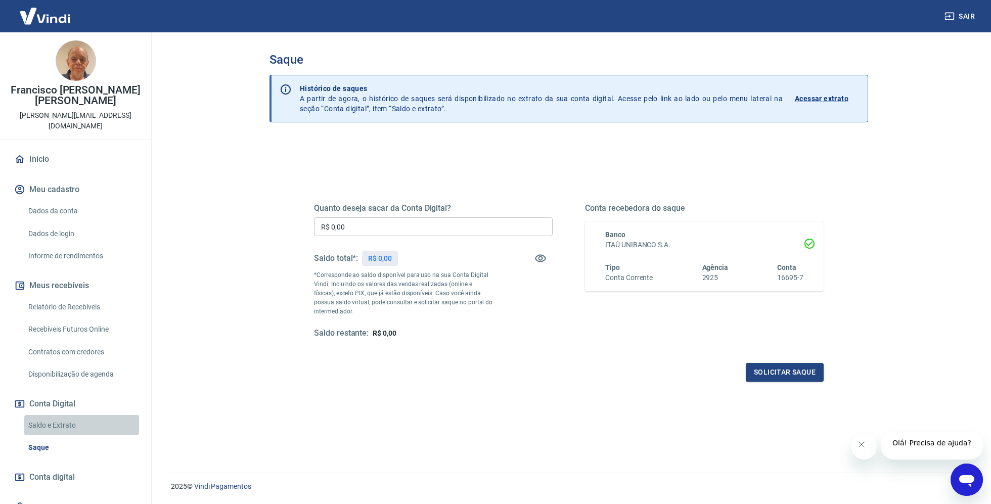
click at [75, 415] on link "Saldo e Extrato" at bounding box center [81, 425] width 115 height 21
